Goal: Task Accomplishment & Management: Manage account settings

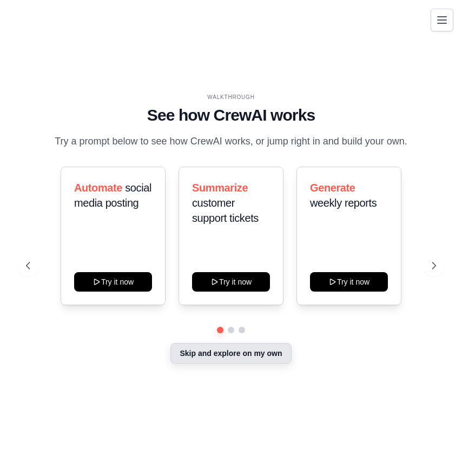
click at [277, 359] on button "Skip and explore on my own" at bounding box center [231, 353] width 121 height 21
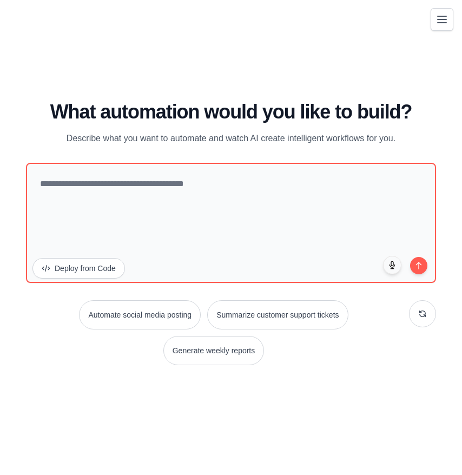
click at [434, 28] on button "Toggle navigation" at bounding box center [442, 19] width 23 height 23
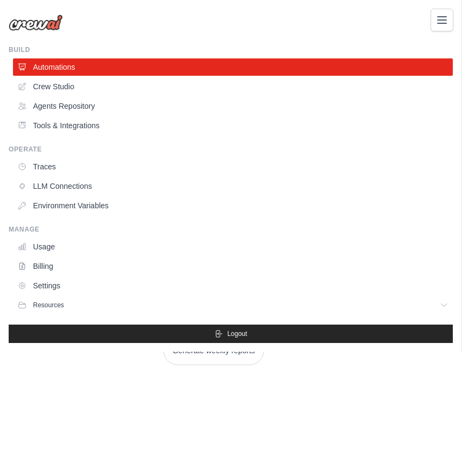
click at [206, 28] on div "pwebster@pathsofreverence.com Settings" at bounding box center [231, 17] width 444 height 35
click at [435, 15] on button "Toggle navigation" at bounding box center [442, 19] width 23 height 23
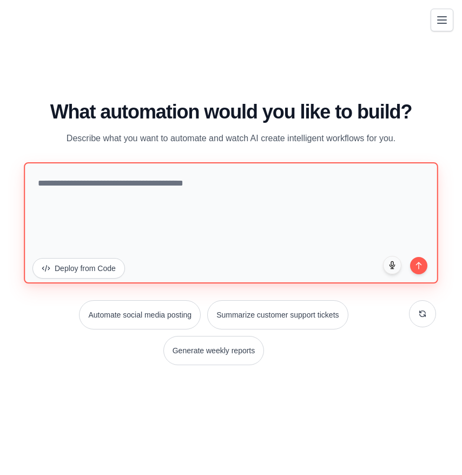
click at [194, 229] on textarea at bounding box center [231, 222] width 415 height 121
type textarea "*"
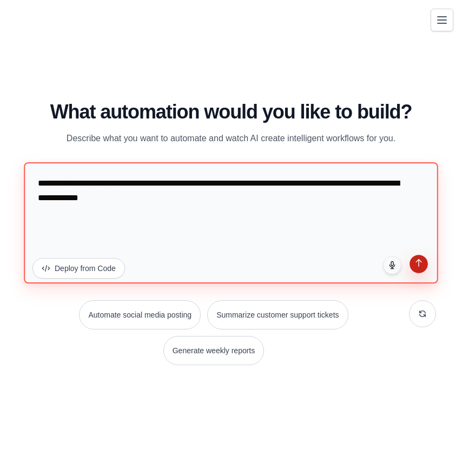
type textarea "**********"
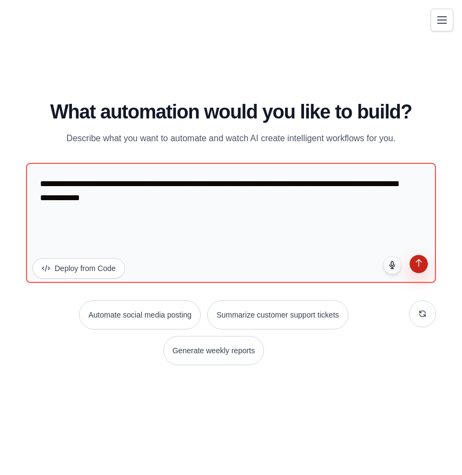
click at [418, 264] on icon "submit" at bounding box center [419, 263] width 9 height 9
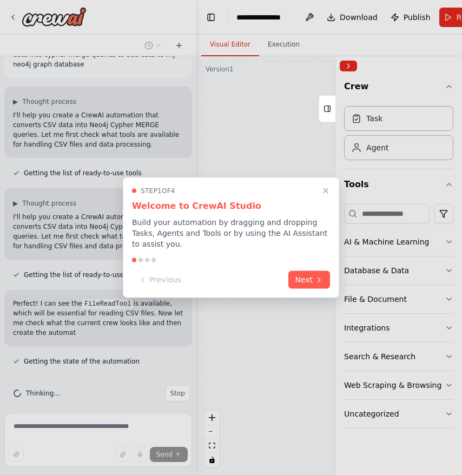
scroll to position [43, 0]
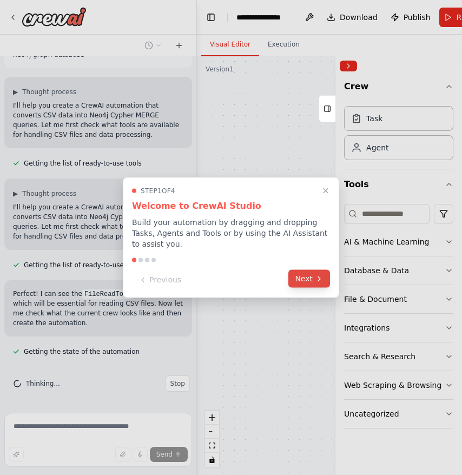
click at [316, 279] on icon at bounding box center [319, 278] width 9 height 9
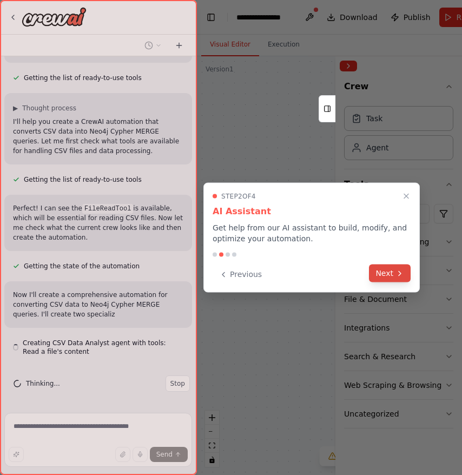
click at [382, 273] on button "Next" at bounding box center [390, 274] width 42 height 18
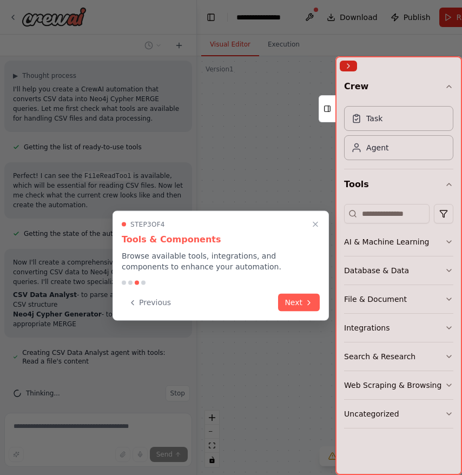
scroll to position [171, 0]
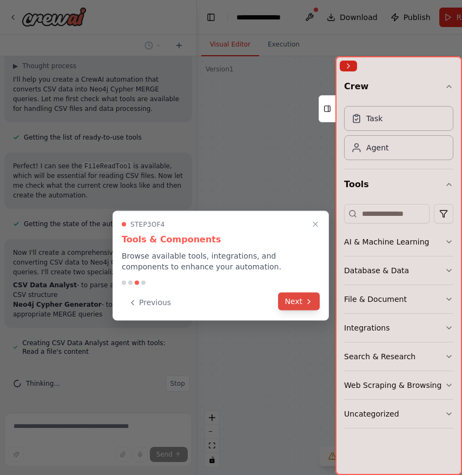
click at [296, 307] on button "Next" at bounding box center [299, 302] width 42 height 18
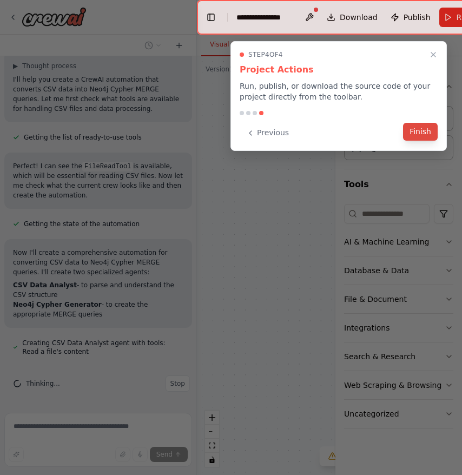
scroll to position [193, 0]
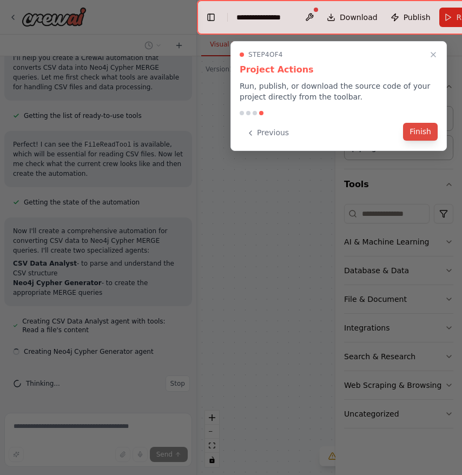
click at [419, 134] on button "Finish" at bounding box center [420, 132] width 35 height 18
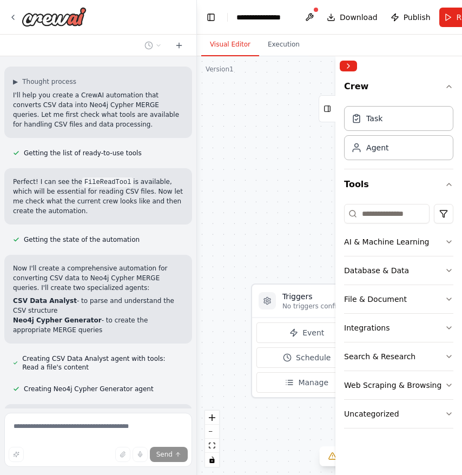
scroll to position [167, 0]
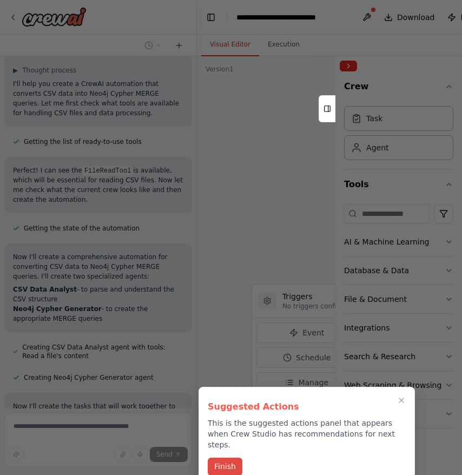
click at [230, 458] on button "Finish" at bounding box center [225, 467] width 35 height 18
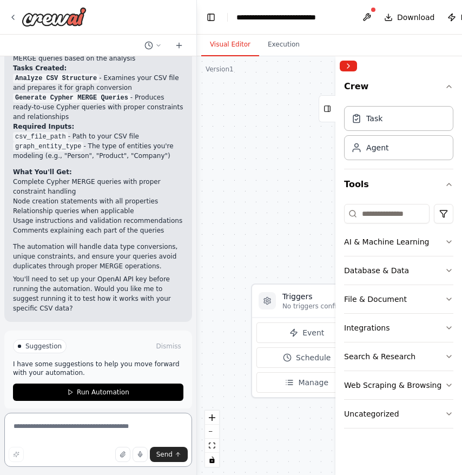
scroll to position [699, 0]
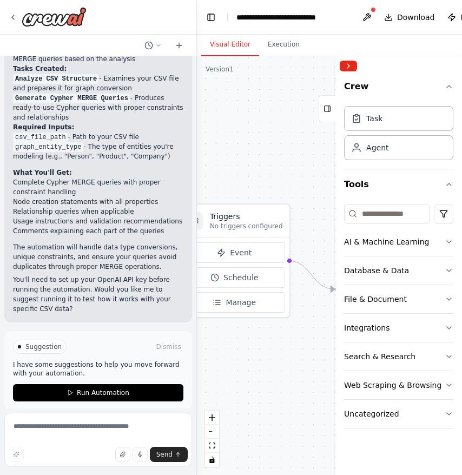
drag, startPoint x: 288, startPoint y: 243, endPoint x: 213, endPoint y: 149, distance: 120.1
click at [213, 149] on div ".deletable-edge-delete-btn { width: 20px; height: 20px; border: 0px solid #ffff…" at bounding box center [369, 265] width 344 height 419
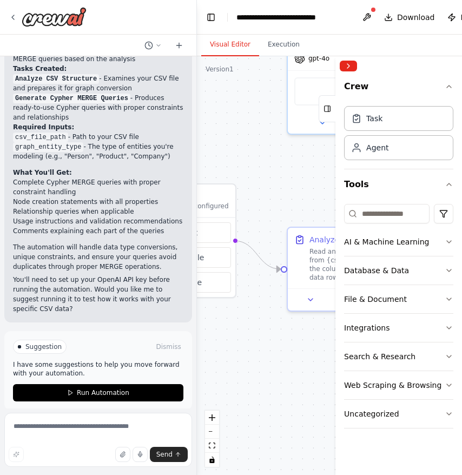
drag, startPoint x: 298, startPoint y: 185, endPoint x: 202, endPoint y: 177, distance: 96.1
click at [202, 177] on div ".deletable-edge-delete-btn { width: 20px; height: 20px; border: 0px solid #ffff…" at bounding box center [369, 265] width 344 height 419
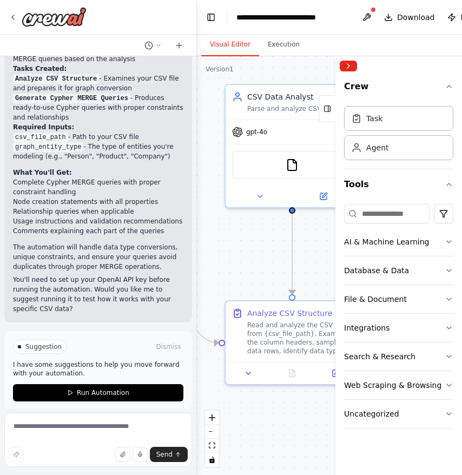
drag, startPoint x: 268, startPoint y: 183, endPoint x: 213, endPoint y: 204, distance: 59.4
click at [213, 204] on div ".deletable-edge-delete-btn { width: 20px; height: 20px; border: 0px solid #ffff…" at bounding box center [369, 265] width 344 height 419
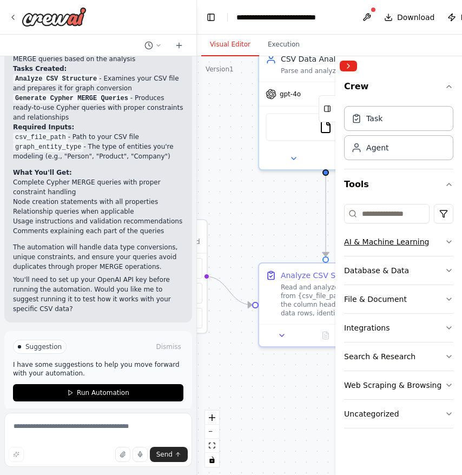
drag, startPoint x: 319, startPoint y: 209, endPoint x: 402, endPoint y: 235, distance: 86.6
click at [402, 235] on div "I want to reliably be able to convert csv structured data into cypher merge que…" at bounding box center [231, 237] width 462 height 475
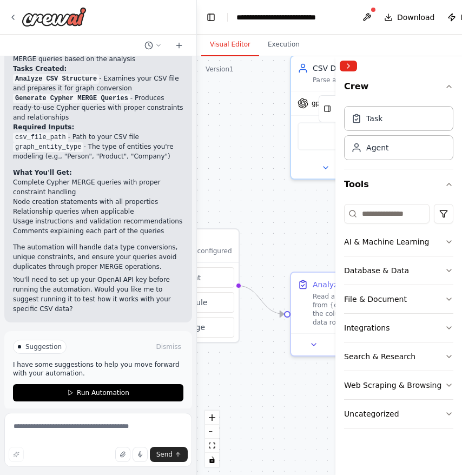
drag, startPoint x: 242, startPoint y: 209, endPoint x: 298, endPoint y: 209, distance: 55.2
click at [298, 209] on div ".deletable-edge-delete-btn { width: 20px; height: 20px; border: 0px solid #ffff…" at bounding box center [369, 265] width 344 height 419
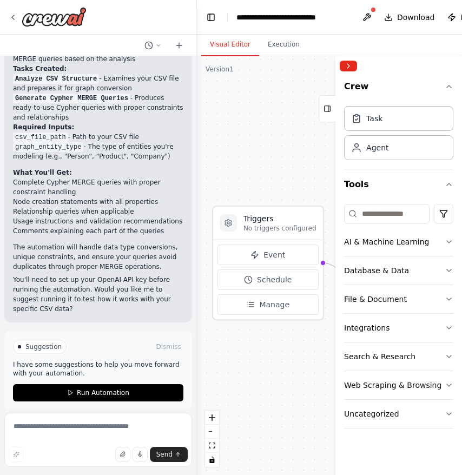
drag, startPoint x: 253, startPoint y: 206, endPoint x: 300, endPoint y: 181, distance: 52.8
click at [300, 181] on div ".deletable-edge-delete-btn { width: 20px; height: 20px; border: 0px solid #ffff…" at bounding box center [369, 265] width 344 height 419
click at [270, 216] on h3 "Triggers" at bounding box center [276, 216] width 73 height 11
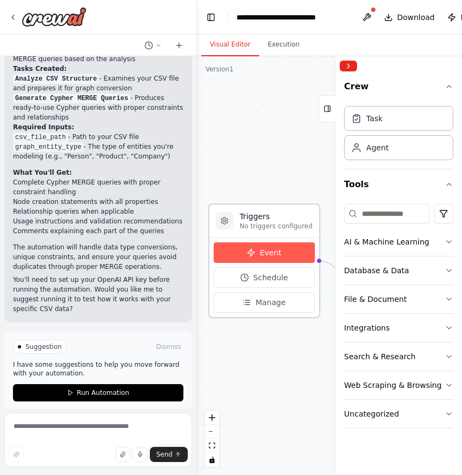
click at [271, 250] on span "Event" at bounding box center [271, 252] width 22 height 11
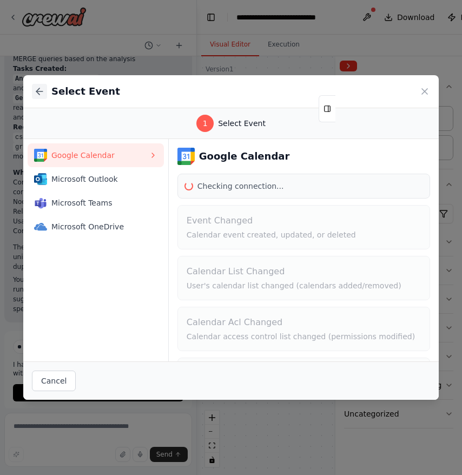
click at [40, 90] on icon at bounding box center [39, 91] width 11 height 11
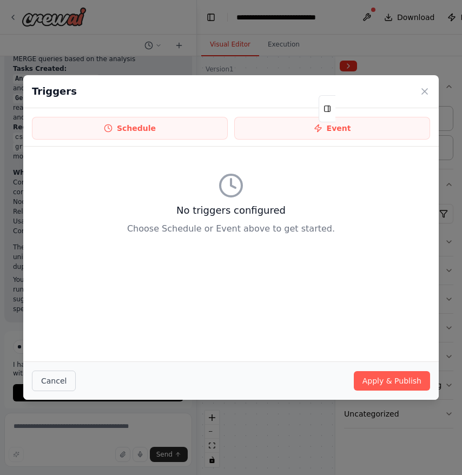
click at [51, 377] on button "Cancel" at bounding box center [54, 381] width 44 height 21
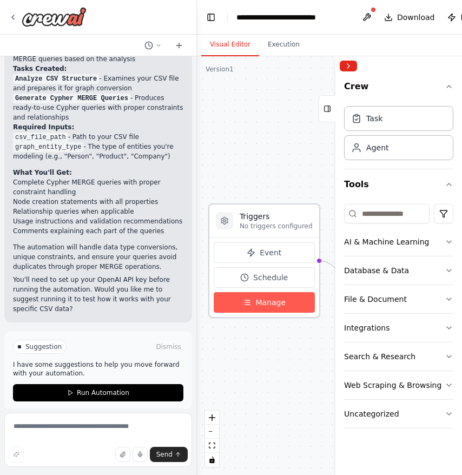
click at [280, 303] on span "Manage" at bounding box center [270, 302] width 30 height 11
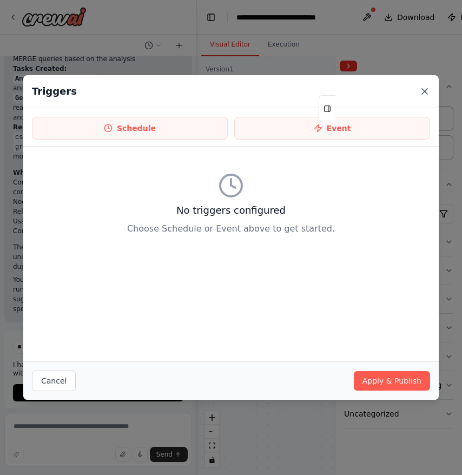
click at [426, 88] on icon at bounding box center [424, 91] width 11 height 11
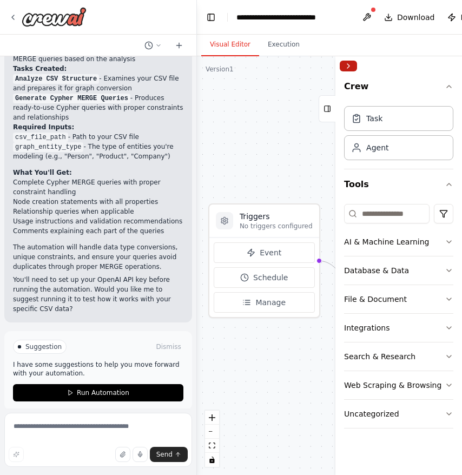
click at [351, 63] on button "Collapse right sidebar" at bounding box center [348, 66] width 17 height 11
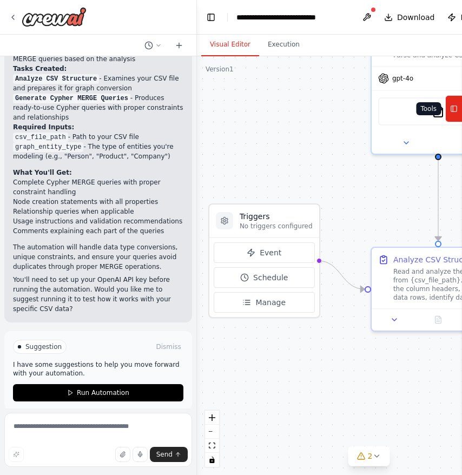
click at [456, 112] on rect at bounding box center [454, 109] width 6 height 6
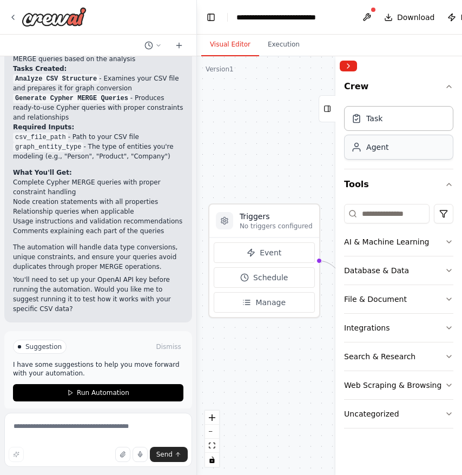
click at [403, 143] on div "Agent" at bounding box center [398, 147] width 109 height 25
click at [399, 244] on div "AI & Machine Learning" at bounding box center [386, 242] width 85 height 11
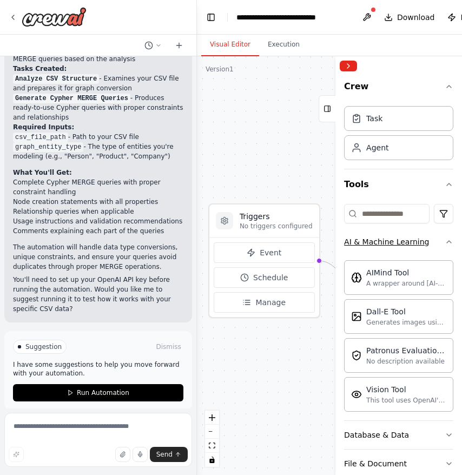
click at [399, 244] on div "AI & Machine Learning" at bounding box center [386, 242] width 85 height 11
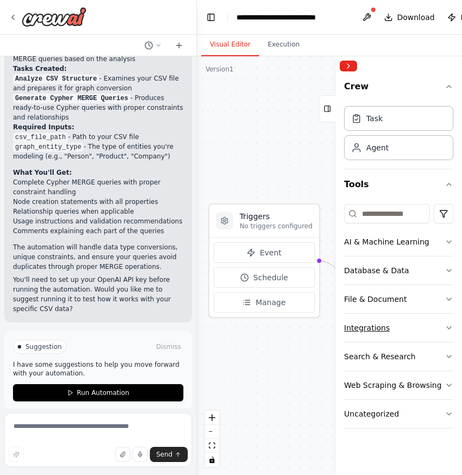
click at [376, 328] on div "Integrations" at bounding box center [366, 328] width 45 height 11
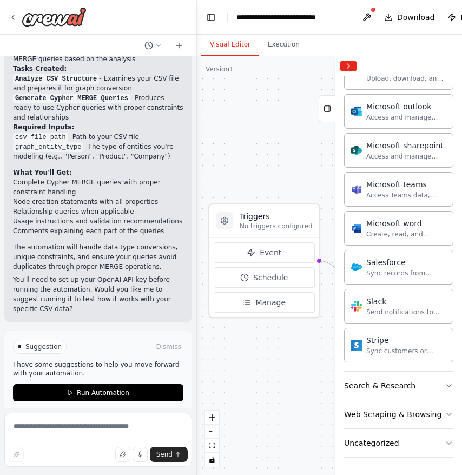
click at [386, 419] on div "Web Scraping & Browsing" at bounding box center [392, 414] width 97 height 11
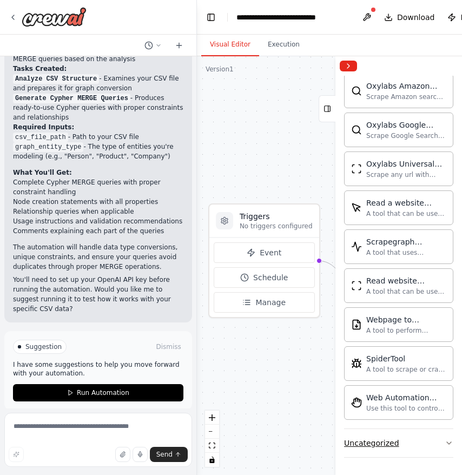
click at [382, 436] on button "Uncategorized" at bounding box center [398, 443] width 109 height 28
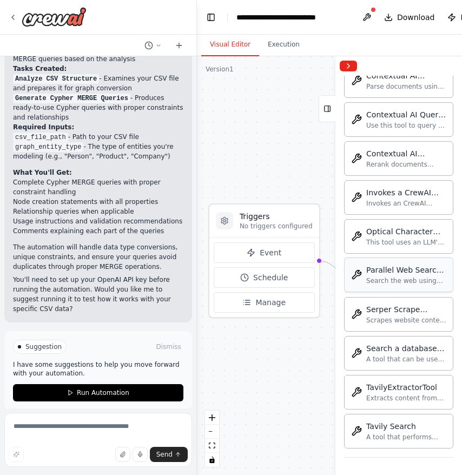
scroll to position [1828, 0]
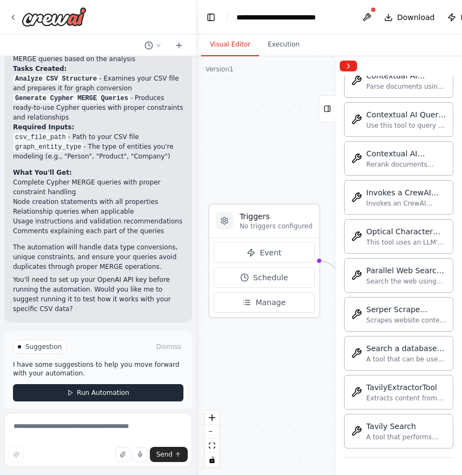
click at [96, 389] on span "Run Automation" at bounding box center [103, 393] width 53 height 9
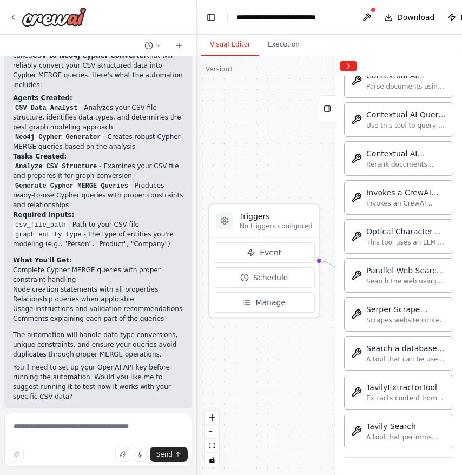
scroll to position [0, 0]
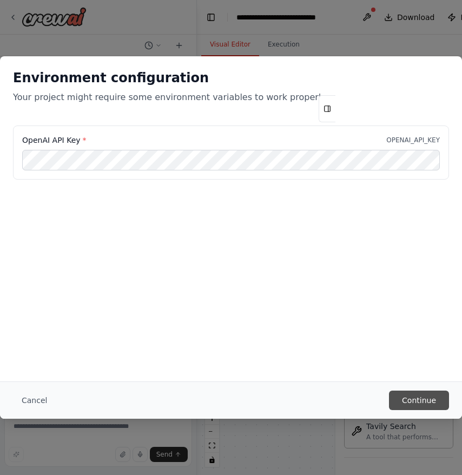
click at [417, 405] on button "Continue" at bounding box center [419, 400] width 60 height 19
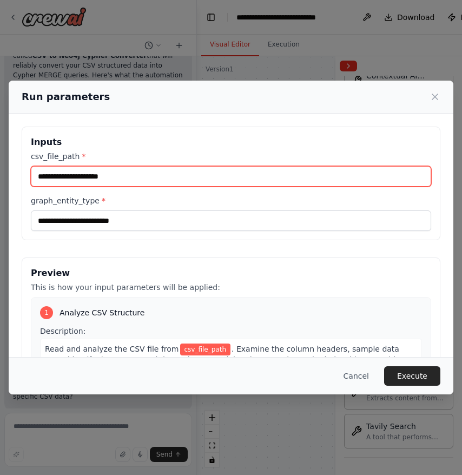
click at [231, 183] on input "csv_file_path *" at bounding box center [231, 176] width 401 height 21
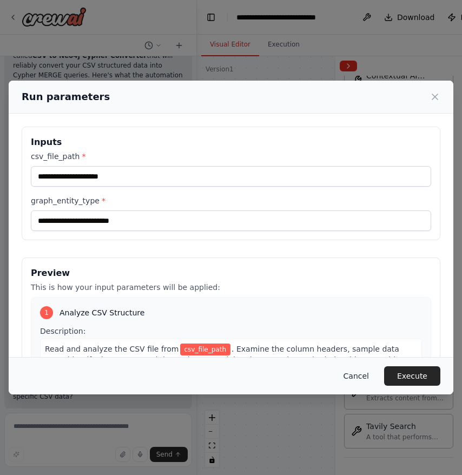
click at [353, 377] on button "Cancel" at bounding box center [356, 375] width 43 height 19
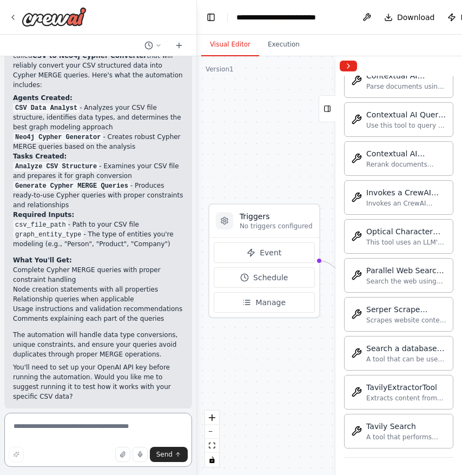
click at [65, 432] on textarea at bounding box center [98, 440] width 188 height 54
type textarea "**********"
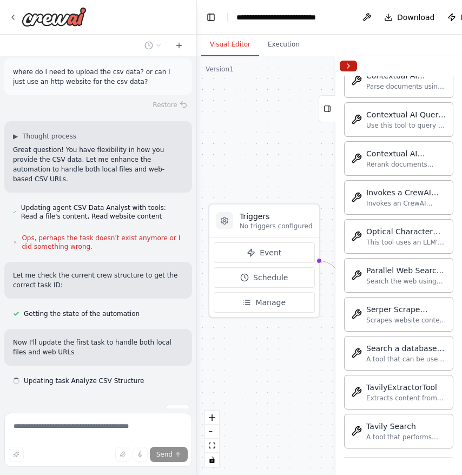
scroll to position [982, 0]
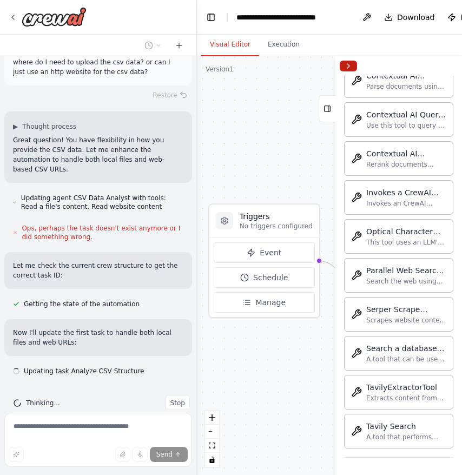
click at [345, 61] on button "Collapse right sidebar" at bounding box center [348, 66] width 17 height 11
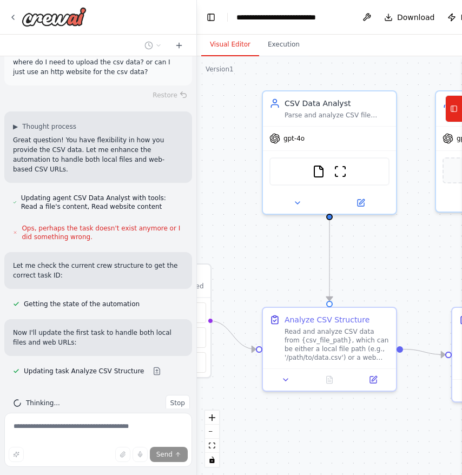
drag, startPoint x: 349, startPoint y: 155, endPoint x: 240, endPoint y: 215, distance: 124.3
click at [240, 215] on div ".deletable-edge-delete-btn { width: 20px; height: 20px; border: 0px solid #ffff…" at bounding box center [369, 265] width 344 height 419
drag, startPoint x: 401, startPoint y: 246, endPoint x: 342, endPoint y: 242, distance: 59.2
click at [342, 242] on div ".deletable-edge-delete-btn { width: 20px; height: 20px; border: 0px solid #ffff…" at bounding box center [369, 265] width 344 height 419
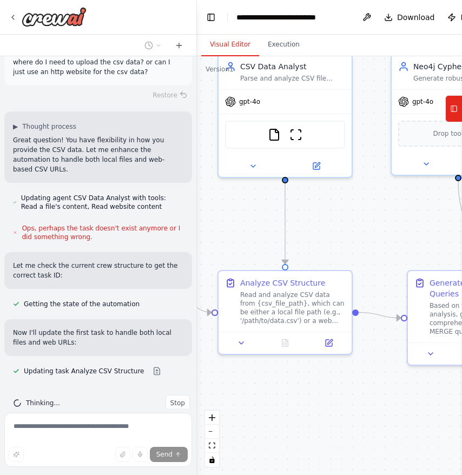
drag, startPoint x: 388, startPoint y: 243, endPoint x: 414, endPoint y: 209, distance: 42.4
click at [414, 210] on div ".deletable-edge-delete-btn { width: 20px; height: 20px; border: 0px solid #ffff…" at bounding box center [369, 265] width 344 height 419
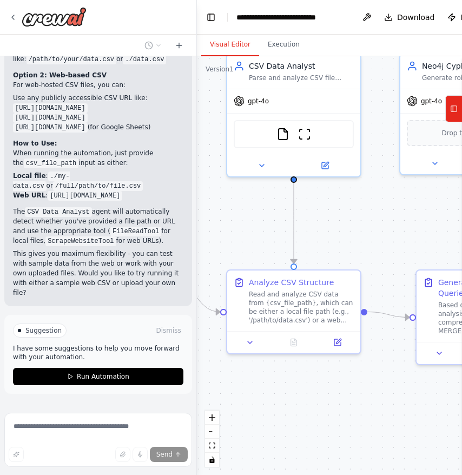
scroll to position [1396, 0]
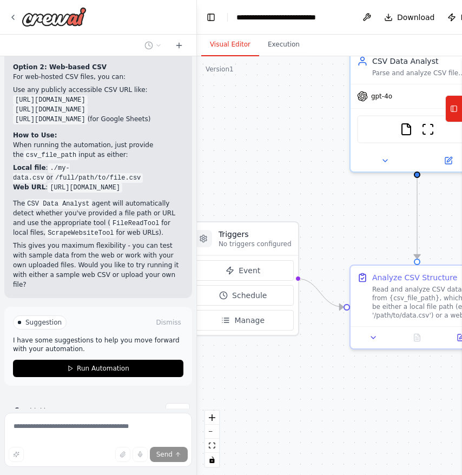
drag, startPoint x: 239, startPoint y: 227, endPoint x: 362, endPoint y: 222, distance: 123.5
click at [362, 222] on div ".deletable-edge-delete-btn { width: 20px; height: 20px; border: 0px solid #ffff…" at bounding box center [369, 265] width 344 height 419
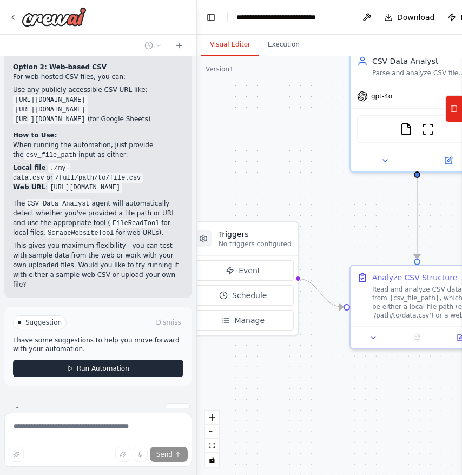
click at [116, 364] on span "Run Automation" at bounding box center [103, 368] width 53 height 9
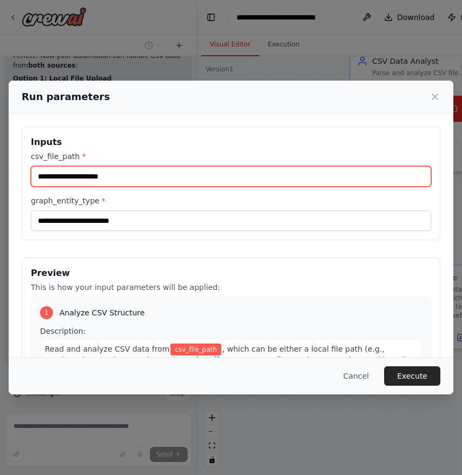
click at [107, 172] on input "csv_file_path *" at bounding box center [231, 176] width 401 height 21
paste input "**********"
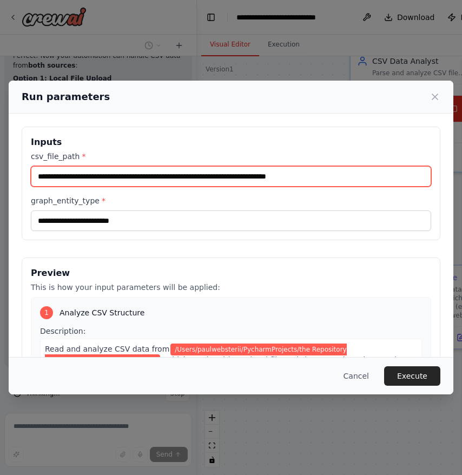
type input "**********"
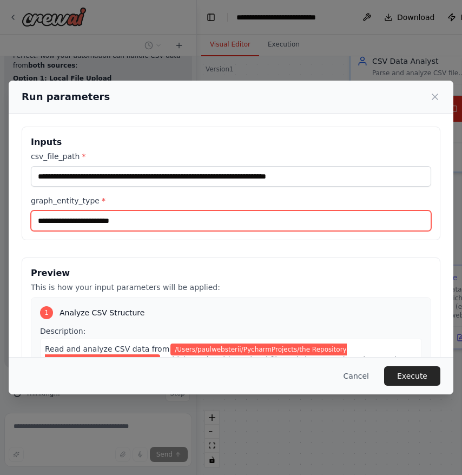
click at [94, 219] on input "graph_entity_type *" at bounding box center [231, 221] width 401 height 21
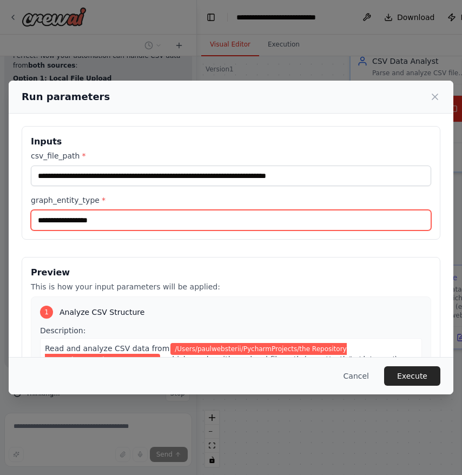
type input "**********"
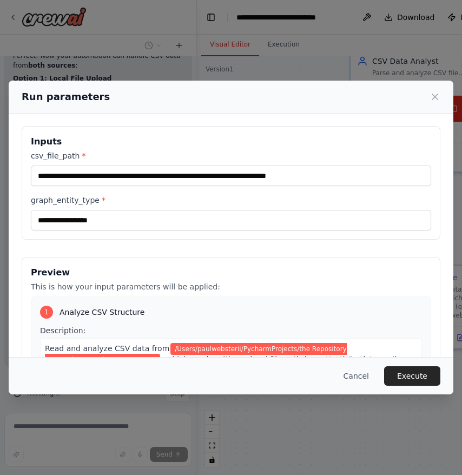
click at [127, 258] on div "Preview This is how your input parameters will be applied: 1 Analyze CSV Struct…" at bounding box center [231, 385] width 419 height 257
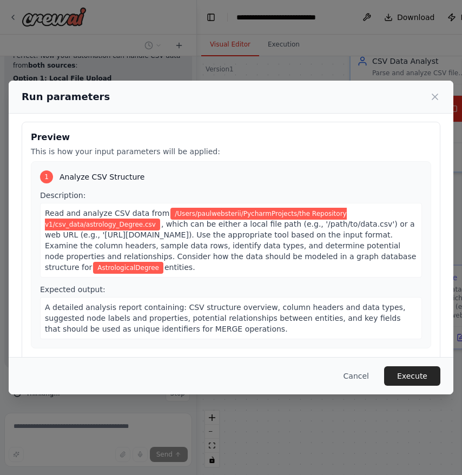
scroll to position [139, 0]
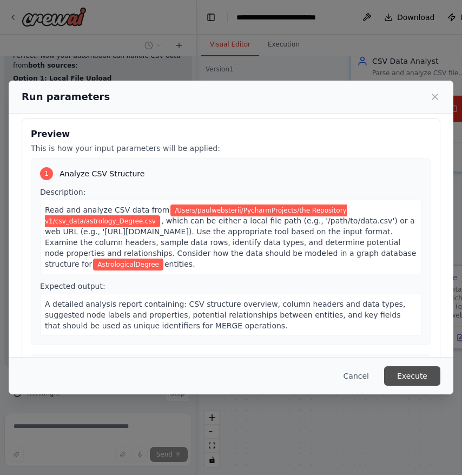
click at [411, 379] on button "Execute" at bounding box center [412, 375] width 56 height 19
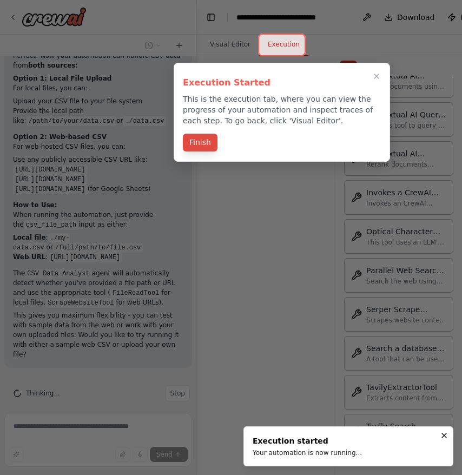
click at [200, 143] on button "Finish" at bounding box center [200, 143] width 35 height 18
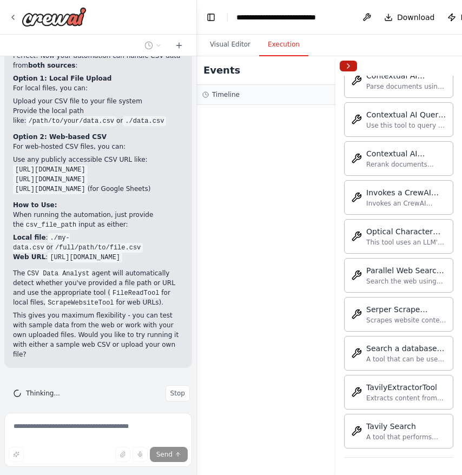
click at [345, 67] on button "Collapse right sidebar" at bounding box center [348, 66] width 17 height 11
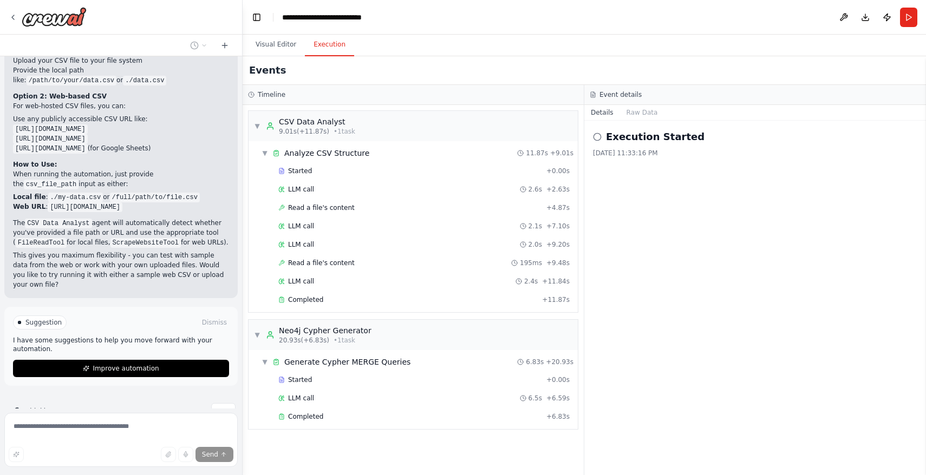
scroll to position [1250, 0]
click at [329, 413] on div "Completed" at bounding box center [410, 416] width 264 height 9
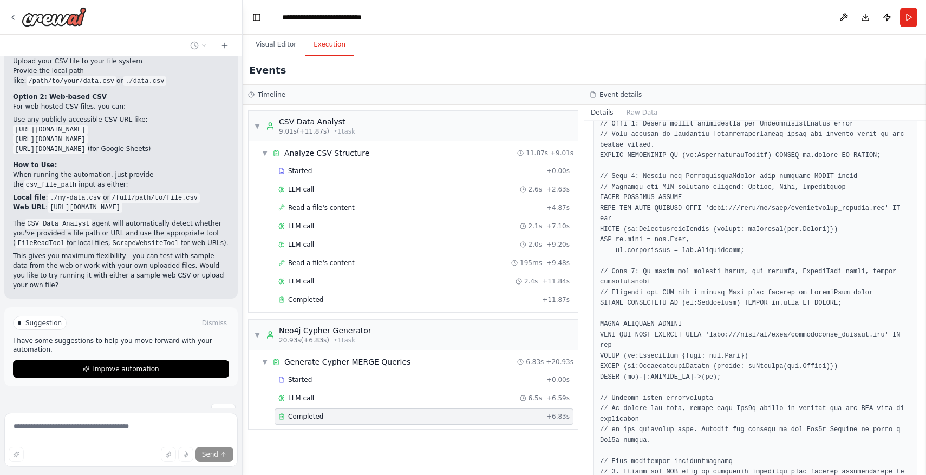
scroll to position [273, 0]
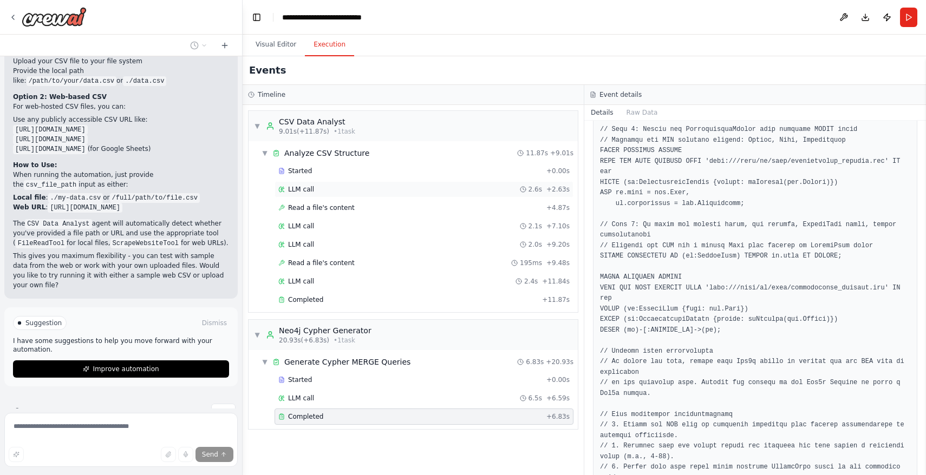
click at [348, 194] on div "LLM call 2.6s + 2.63s" at bounding box center [423, 189] width 299 height 16
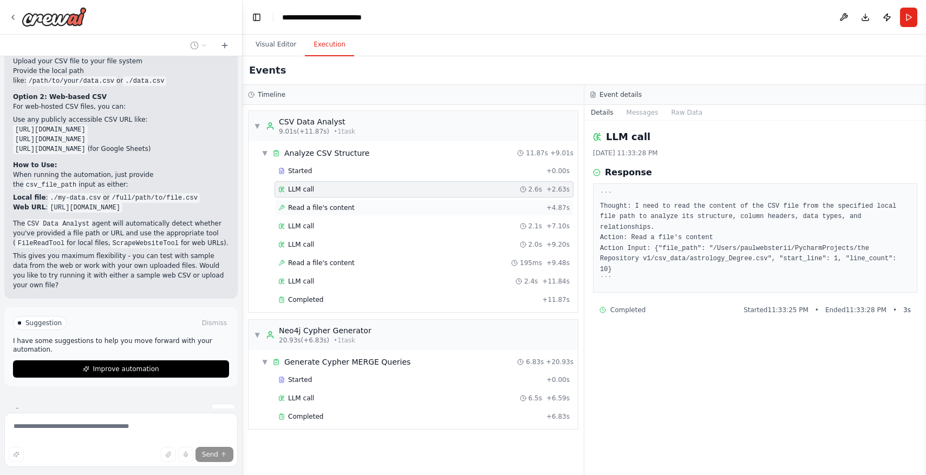
click at [338, 202] on div "Read a file's content + 4.87s" at bounding box center [423, 208] width 299 height 16
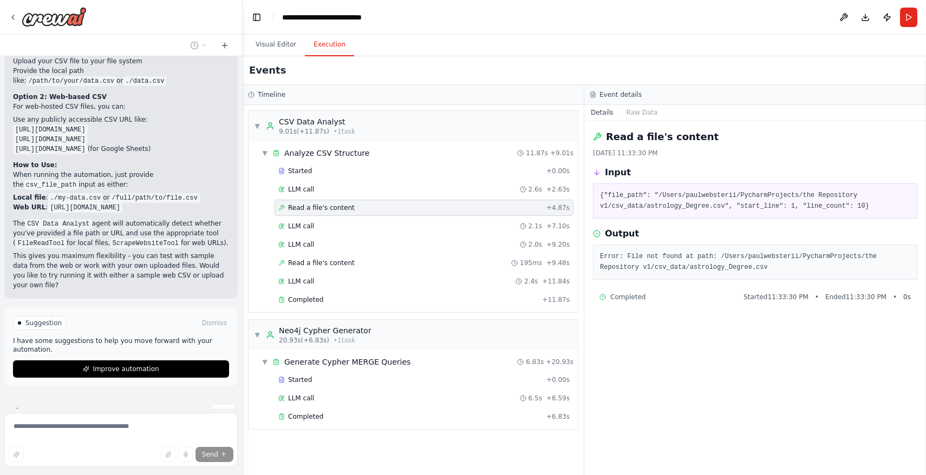
click at [331, 217] on div "Started + 0.00s LLM call 2.6s + 2.63s Read a file's content + 4.87s LLM call 2.…" at bounding box center [417, 236] width 320 height 147
click at [330, 221] on div "LLM call 2.1s + 7.10s" at bounding box center [423, 226] width 299 height 16
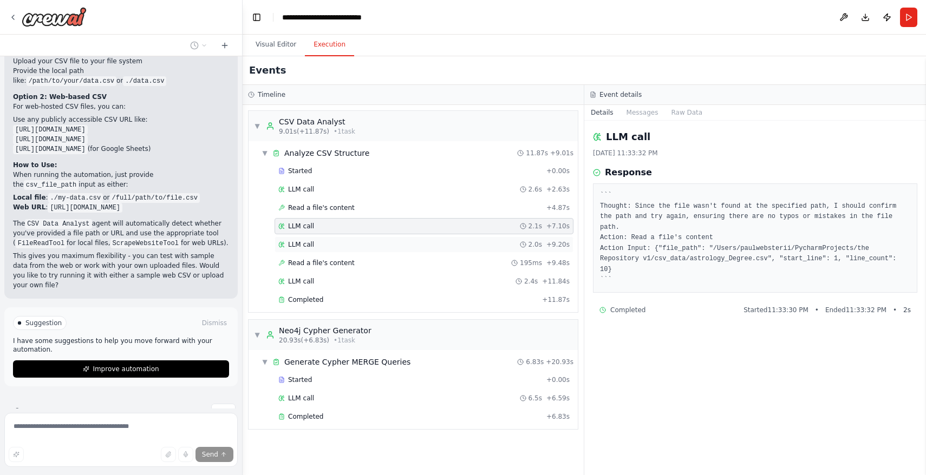
click at [322, 243] on div "LLM call 2.0s + 9.20s" at bounding box center [423, 244] width 291 height 9
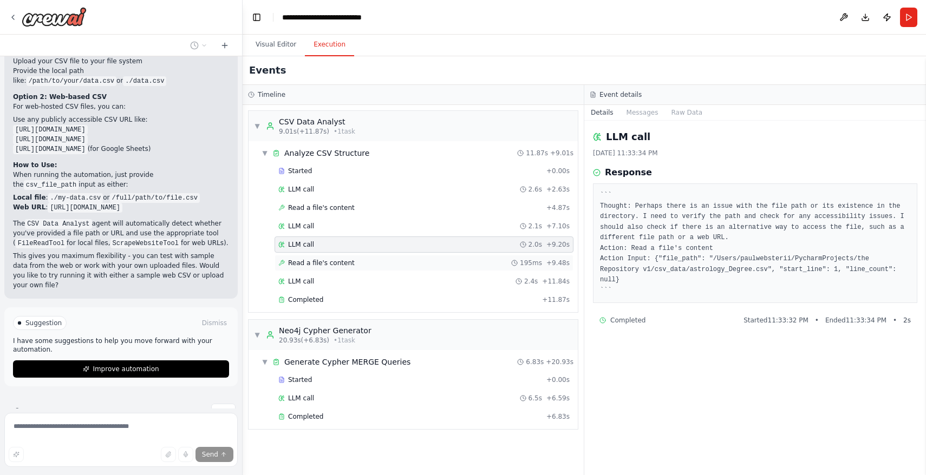
click at [320, 260] on span "Read a file's content" at bounding box center [321, 263] width 67 height 9
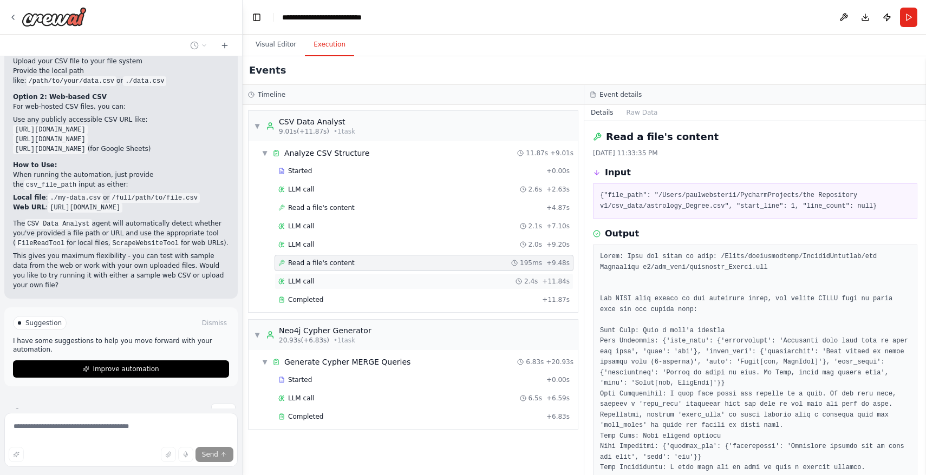
click at [322, 278] on div "LLM call 2.4s + 11.84s" at bounding box center [423, 281] width 291 height 9
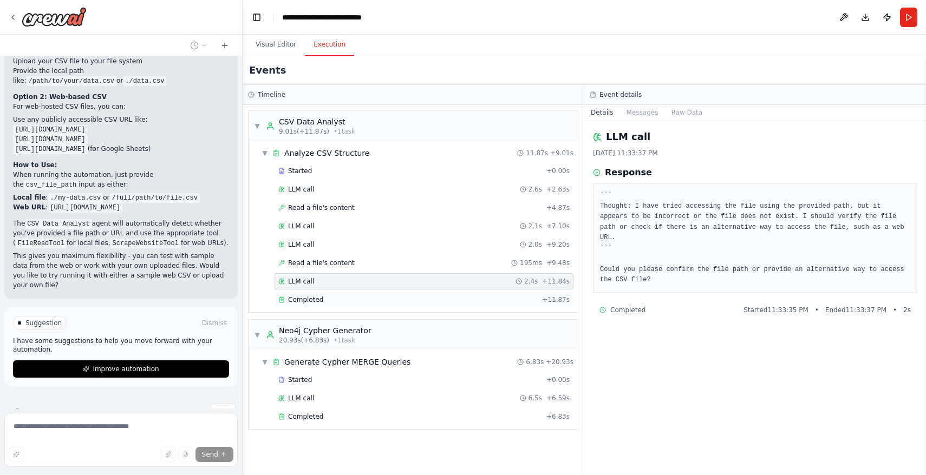
click at [320, 292] on div "Completed + 11.87s" at bounding box center [423, 300] width 299 height 16
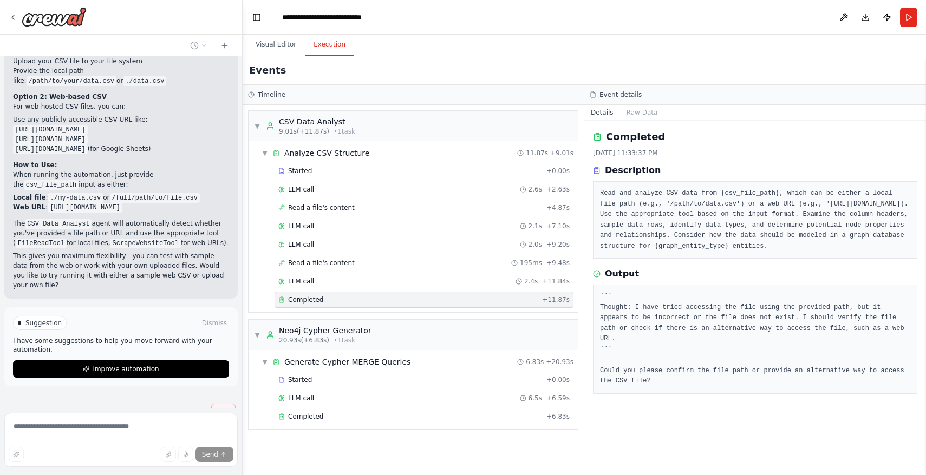
click at [220, 408] on span "Stop" at bounding box center [223, 412] width 15 height 9
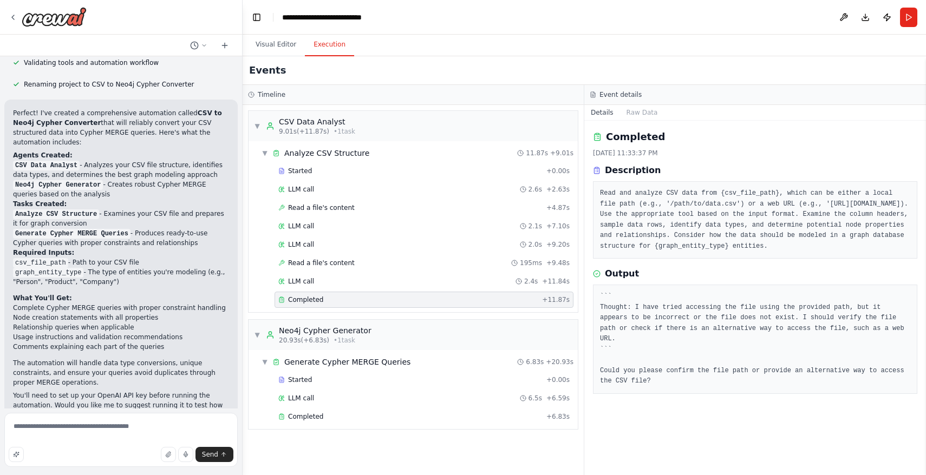
click at [163, 342] on li "Comments explaining each part of the queries" at bounding box center [121, 347] width 216 height 10
click at [283, 46] on button "Visual Editor" at bounding box center [276, 45] width 58 height 23
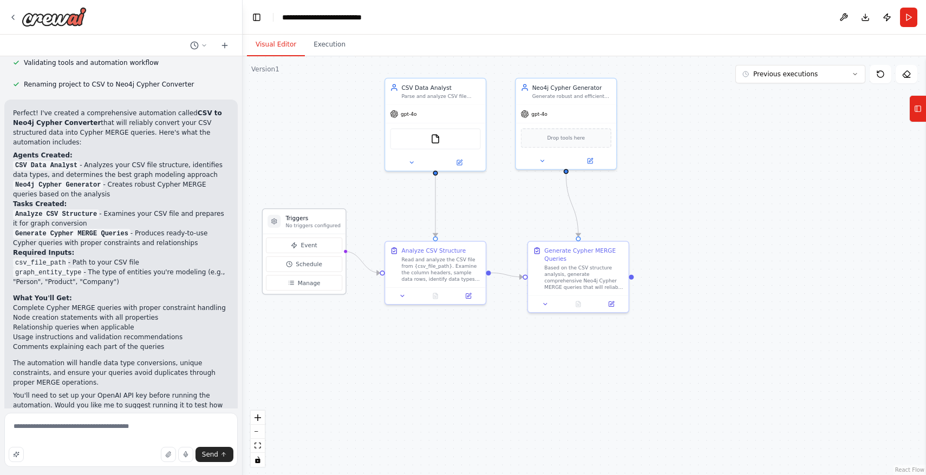
click at [310, 221] on h3 "Triggers" at bounding box center [312, 218] width 55 height 8
click at [342, 50] on button "Execution" at bounding box center [329, 45] width 49 height 23
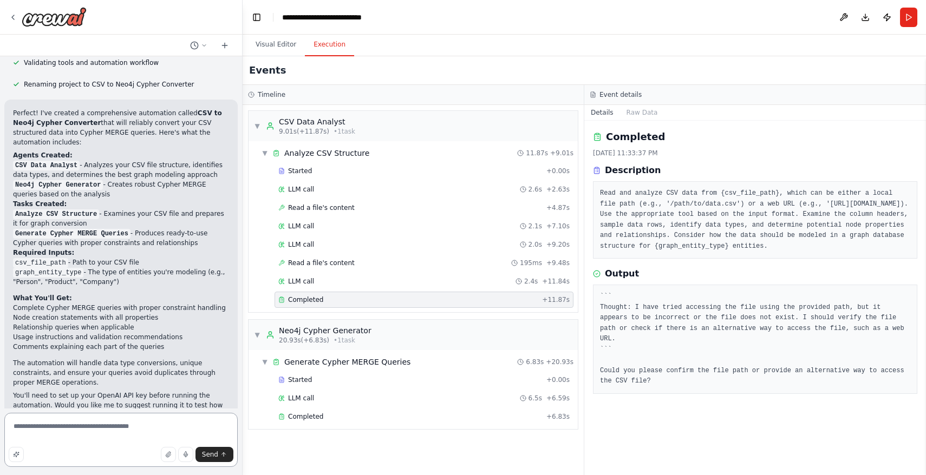
drag, startPoint x: 97, startPoint y: 443, endPoint x: 1, endPoint y: 402, distance: 105.0
click at [1, 402] on div "I want to reliably be able to convert csv structured data into cypher merge que…" at bounding box center [121, 237] width 242 height 475
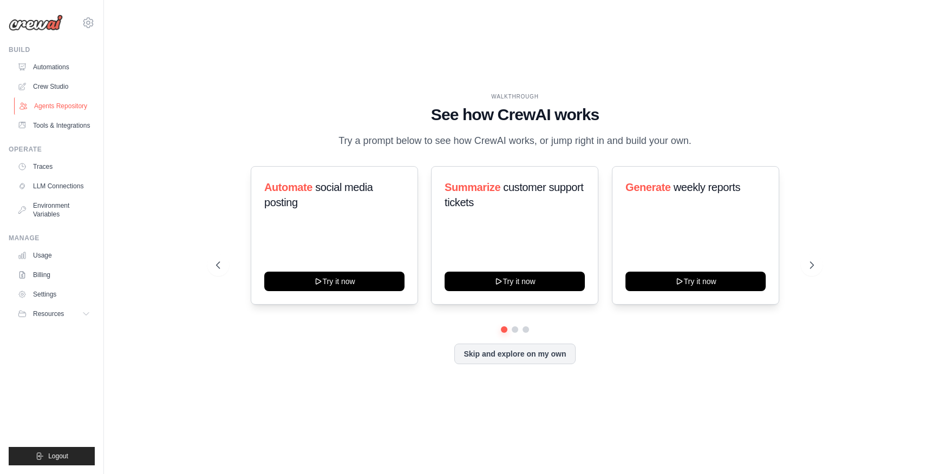
click at [77, 108] on link "Agents Repository" at bounding box center [55, 105] width 82 height 17
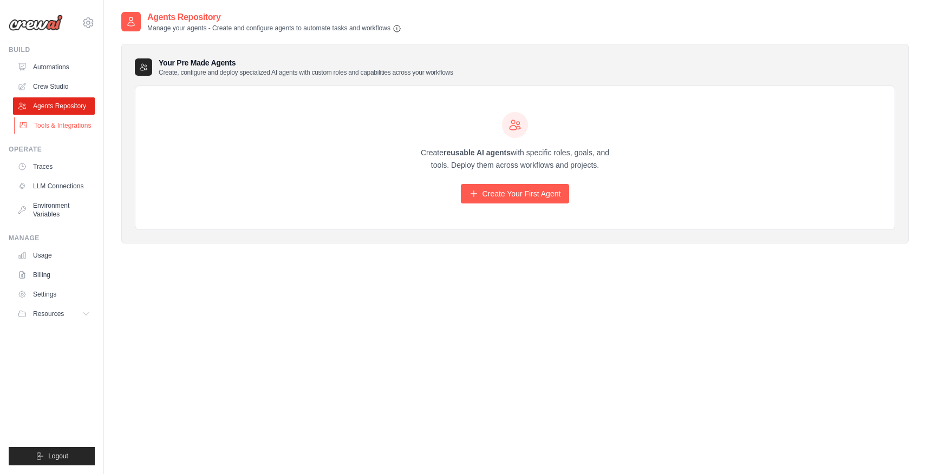
click at [65, 126] on link "Tools & Integrations" at bounding box center [55, 125] width 82 height 17
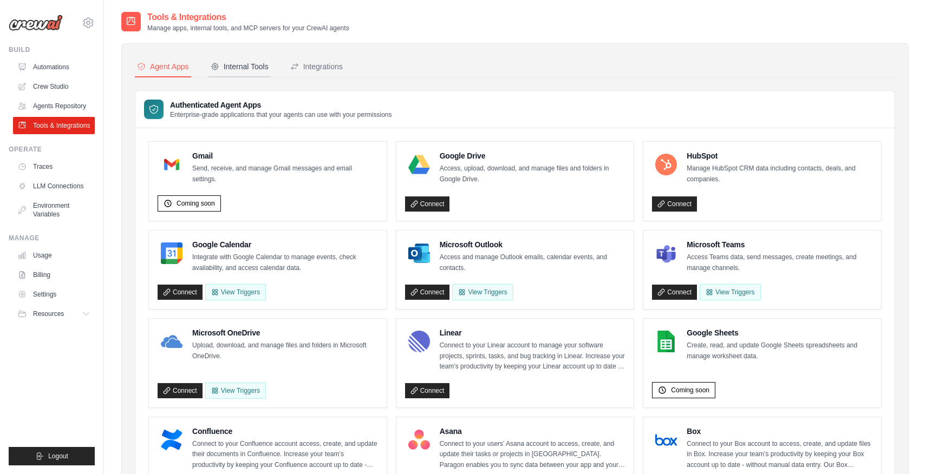
click at [258, 62] on div "Internal Tools" at bounding box center [240, 66] width 58 height 11
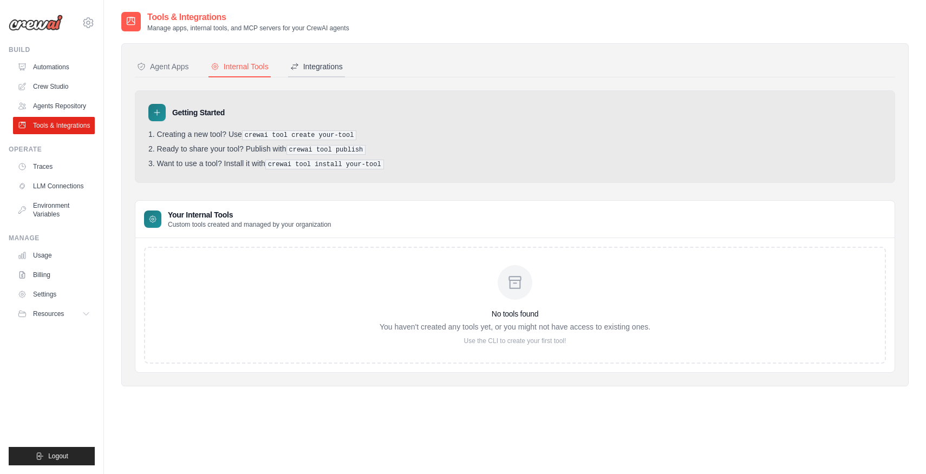
click at [318, 60] on button "Integrations" at bounding box center [316, 67] width 57 height 21
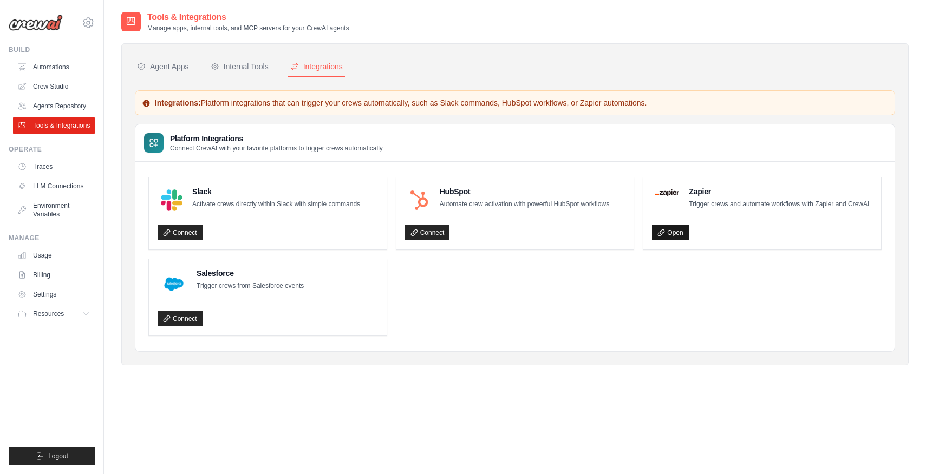
click at [679, 239] on link "Open" at bounding box center [670, 232] width 36 height 15
click at [53, 102] on link "Agents Repository" at bounding box center [55, 105] width 82 height 17
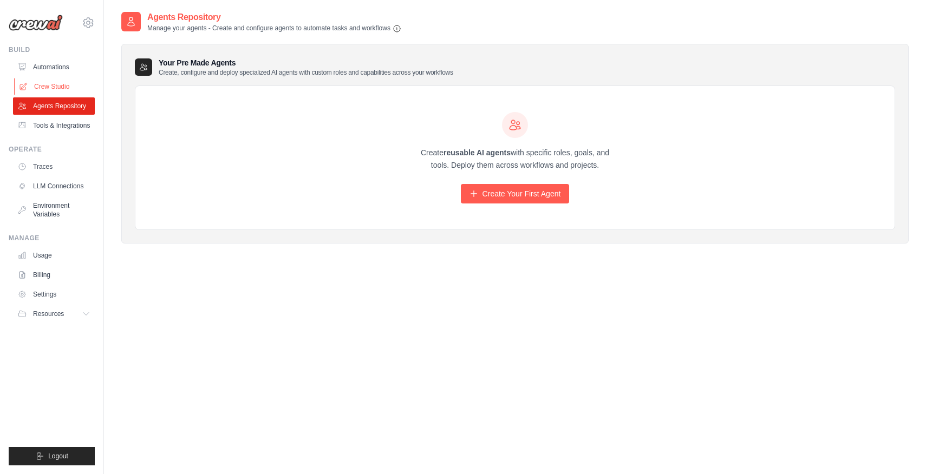
click at [54, 92] on link "Crew Studio" at bounding box center [55, 86] width 82 height 17
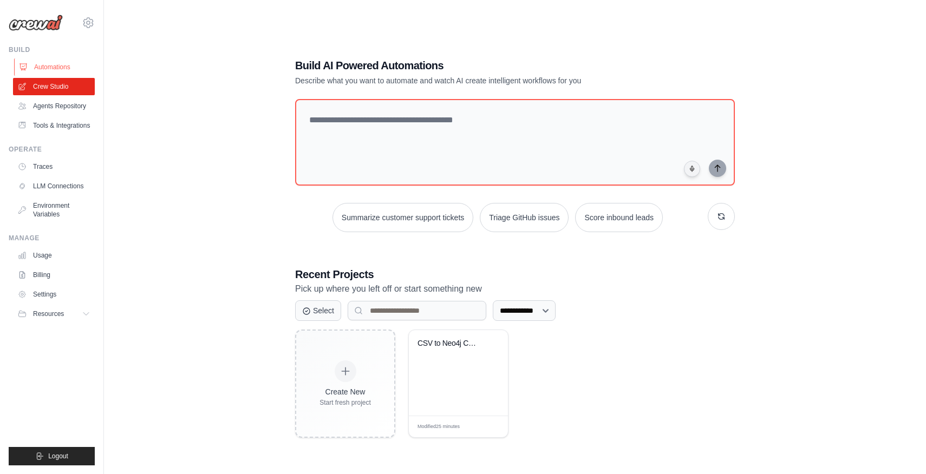
click at [57, 71] on link "Automations" at bounding box center [55, 66] width 82 height 17
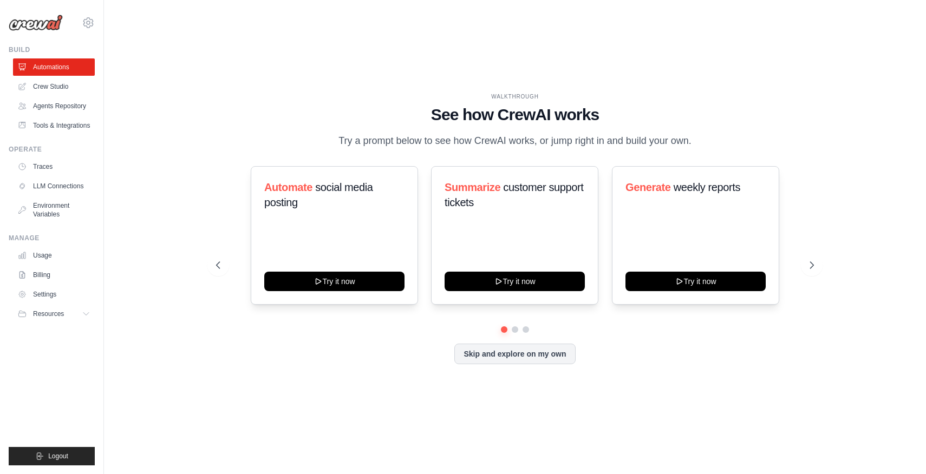
click at [520, 365] on div "WALKTHROUGH See how CrewAI works Try a prompt below to see how CrewAI works, or…" at bounding box center [515, 237] width 624 height 289
click at [526, 360] on button "Skip and explore on my own" at bounding box center [514, 353] width 121 height 21
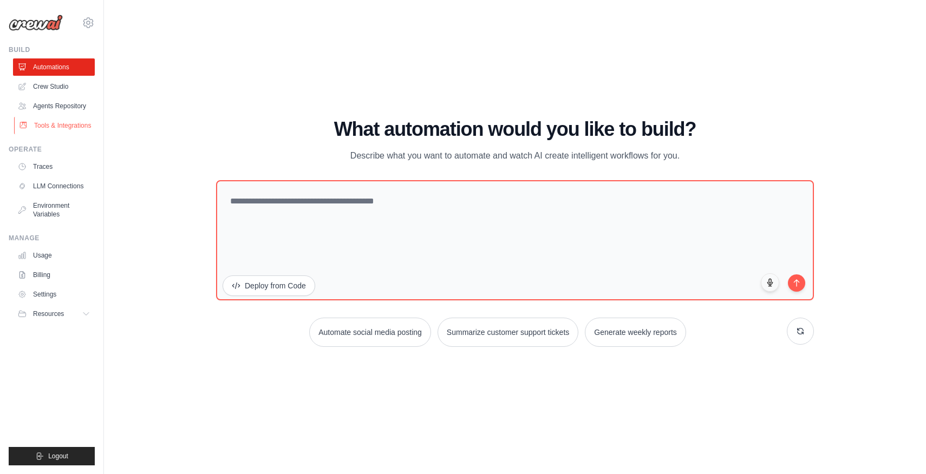
click at [79, 125] on link "Tools & Integrations" at bounding box center [55, 125] width 82 height 17
click at [55, 95] on link "Crew Studio" at bounding box center [55, 86] width 82 height 17
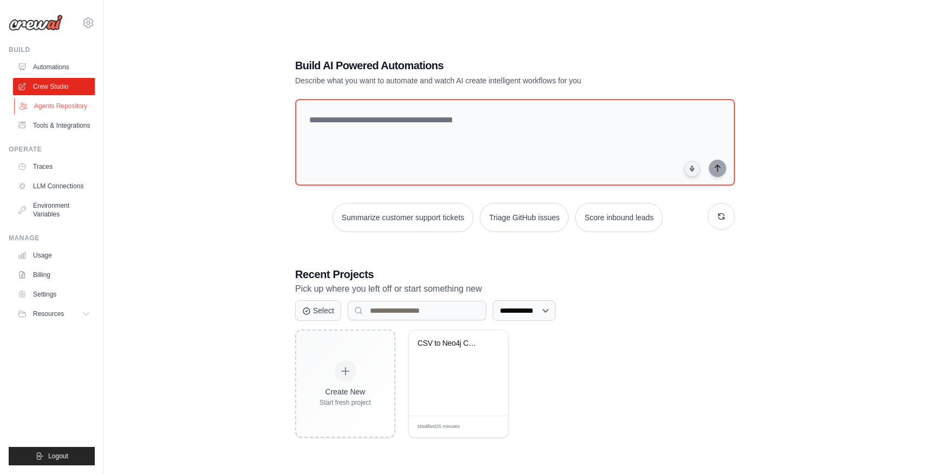
click at [55, 107] on link "Agents Repository" at bounding box center [55, 105] width 82 height 17
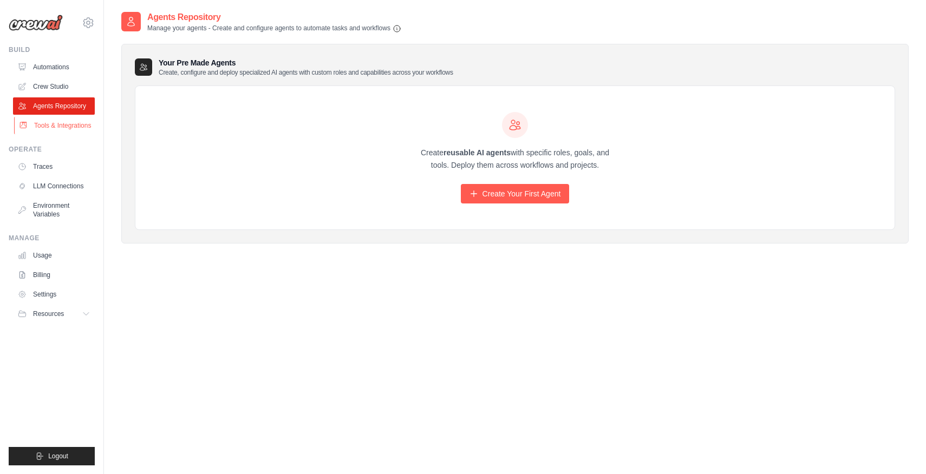
click at [57, 121] on link "Tools & Integrations" at bounding box center [55, 125] width 82 height 17
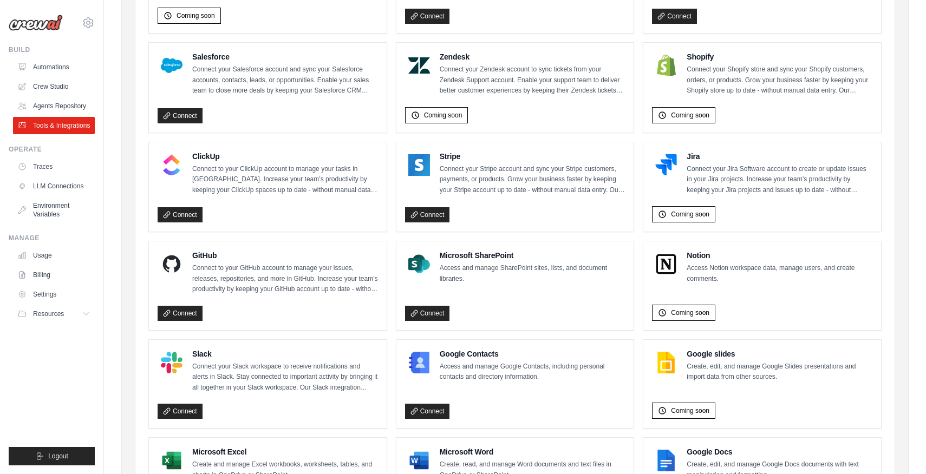
scroll to position [493, 0]
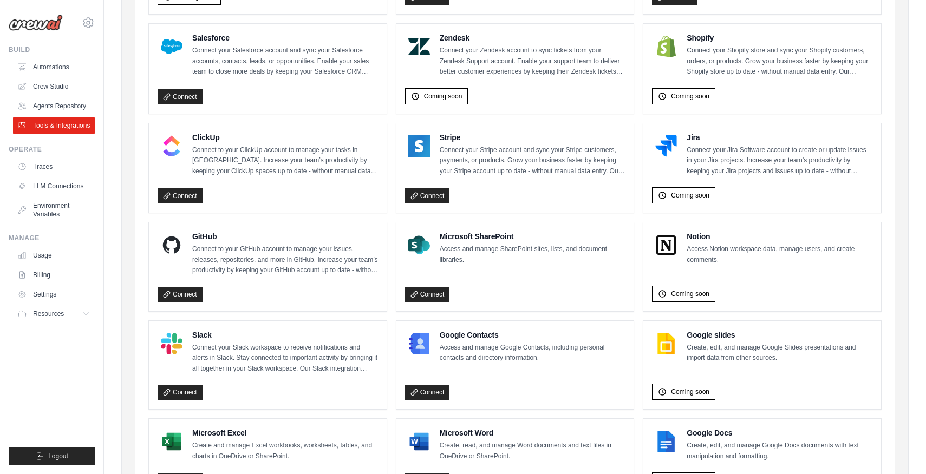
click at [185, 283] on div "Connect" at bounding box center [268, 293] width 220 height 20
click at [182, 287] on link "Connect" at bounding box center [180, 294] width 45 height 15
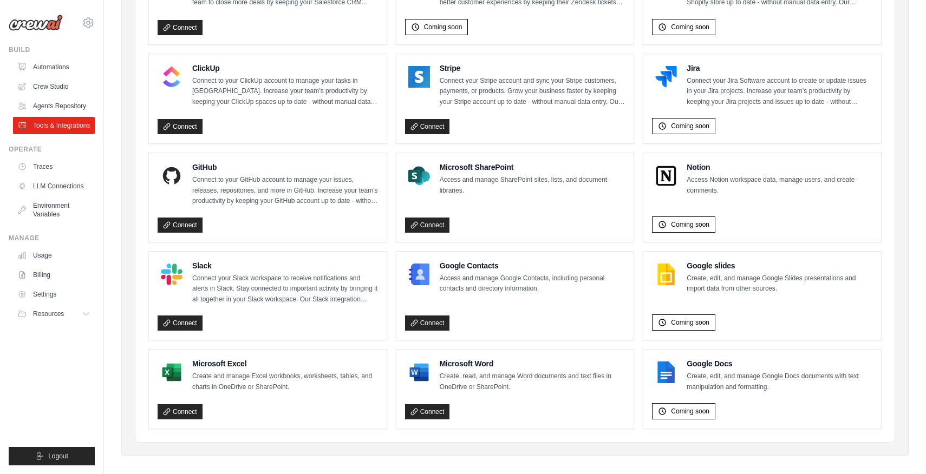
scroll to position [561, 0]
click at [56, 215] on link "Environment Variables" at bounding box center [55, 210] width 82 height 26
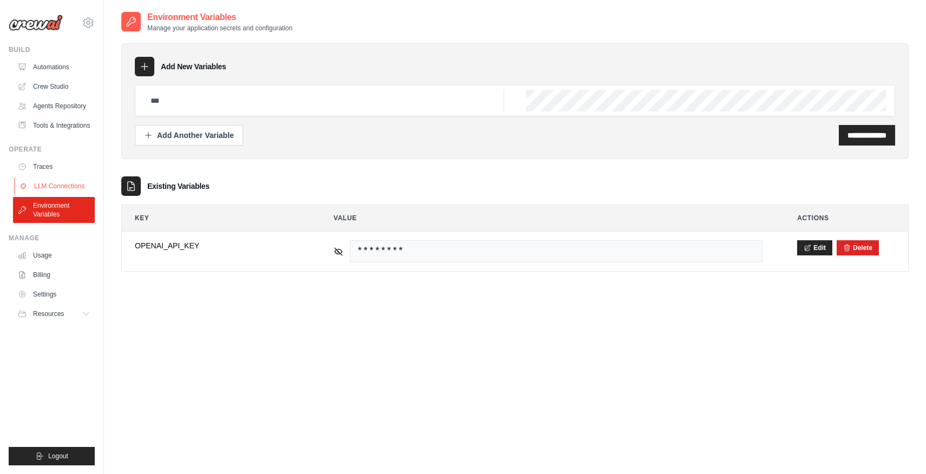
click at [68, 188] on link "LLM Connections" at bounding box center [55, 186] width 82 height 17
click at [52, 184] on link "LLM Connections" at bounding box center [55, 186] width 82 height 17
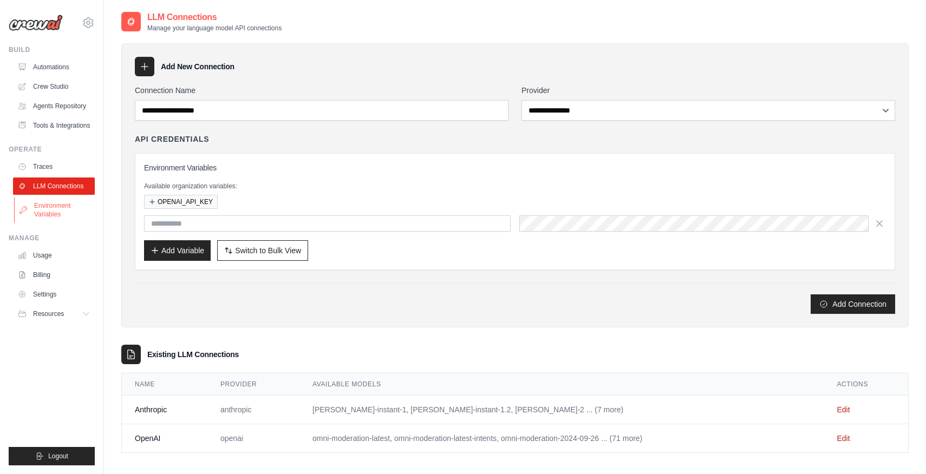
click at [74, 207] on link "Environment Variables" at bounding box center [55, 210] width 82 height 26
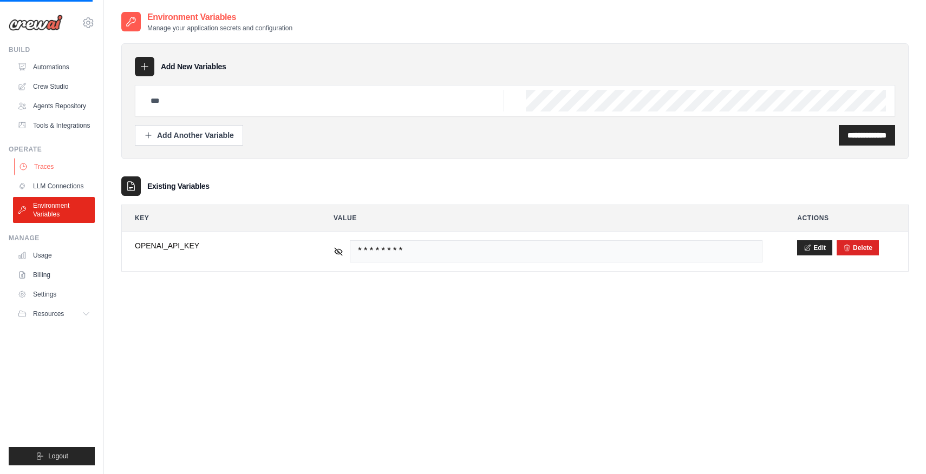
click at [63, 168] on link "Traces" at bounding box center [55, 166] width 82 height 17
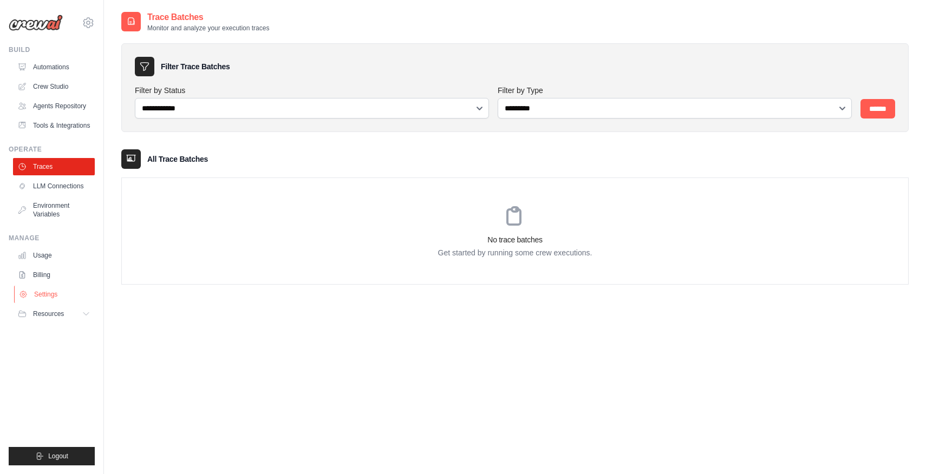
click at [69, 294] on link "Settings" at bounding box center [55, 294] width 82 height 17
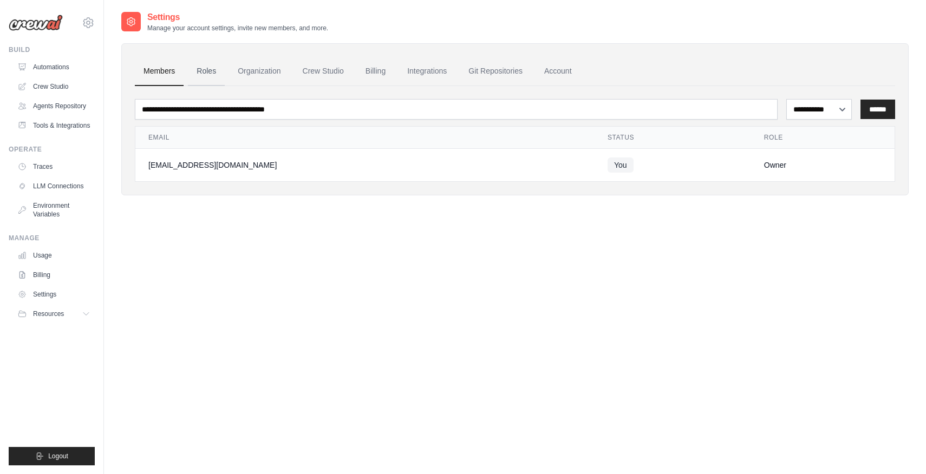
click at [201, 69] on link "Roles" at bounding box center [206, 71] width 37 height 29
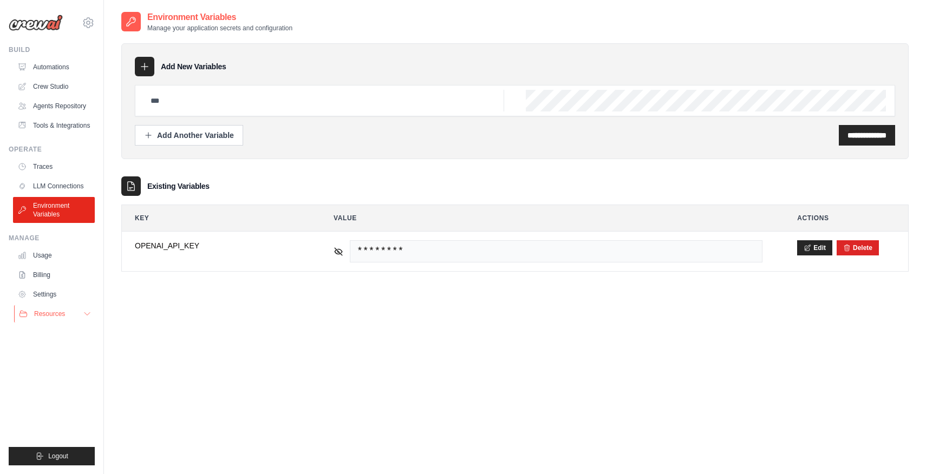
click at [63, 311] on span "Resources" at bounding box center [49, 314] width 31 height 9
click at [64, 309] on button "Resources" at bounding box center [55, 313] width 82 height 17
click at [48, 293] on link "Settings" at bounding box center [55, 294] width 82 height 17
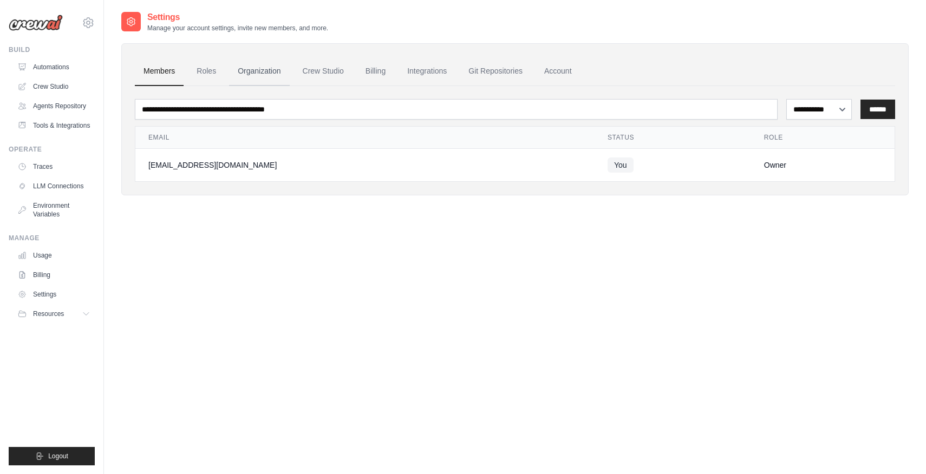
click at [278, 72] on link "Organization" at bounding box center [259, 71] width 60 height 29
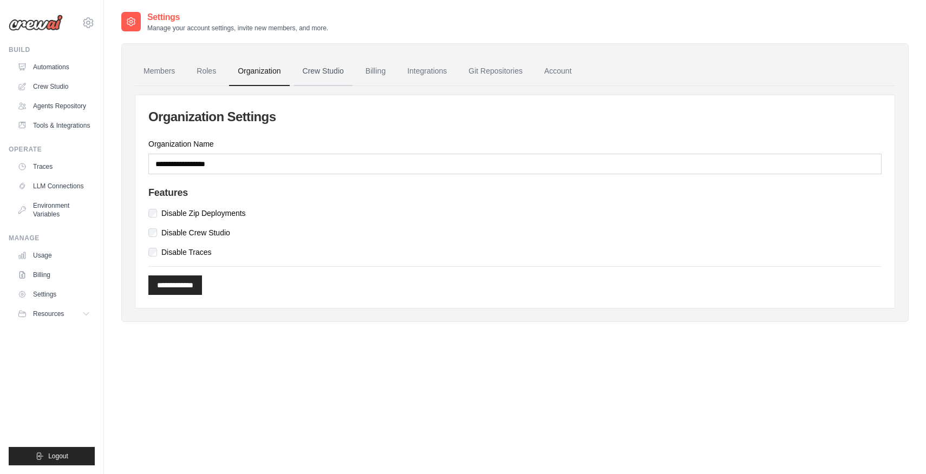
click at [315, 72] on link "Crew Studio" at bounding box center [323, 71] width 58 height 29
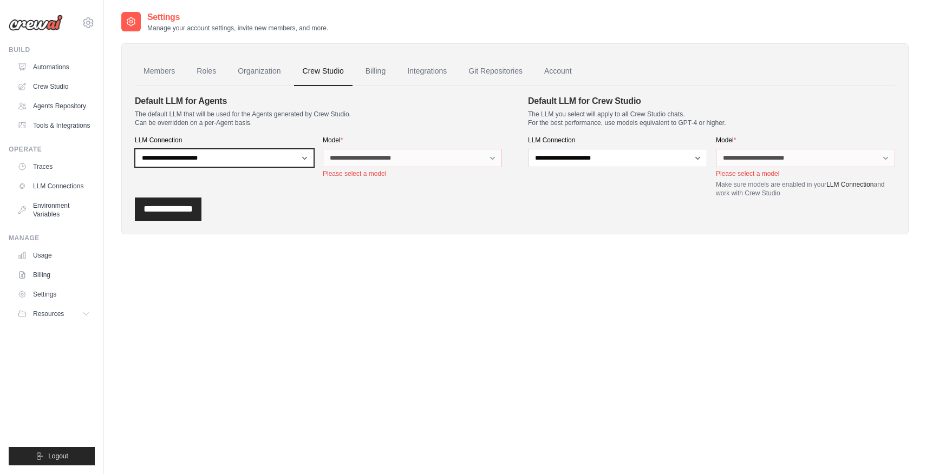
select select "****"
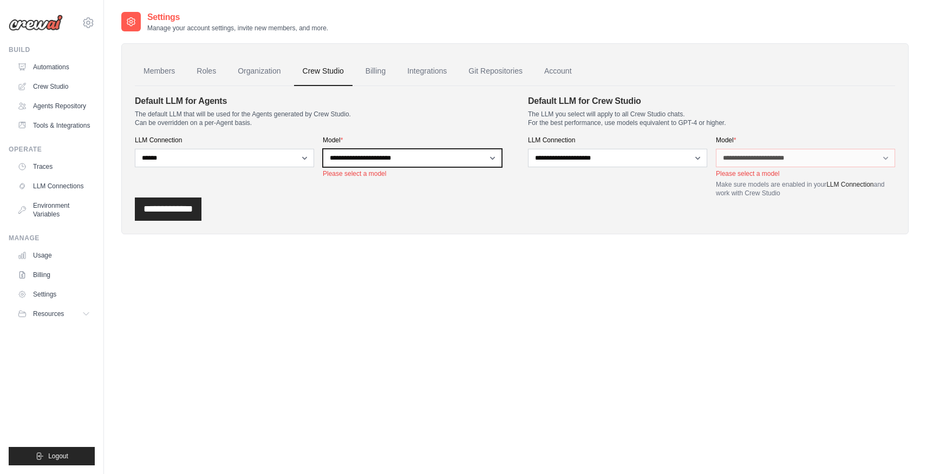
select select "******"
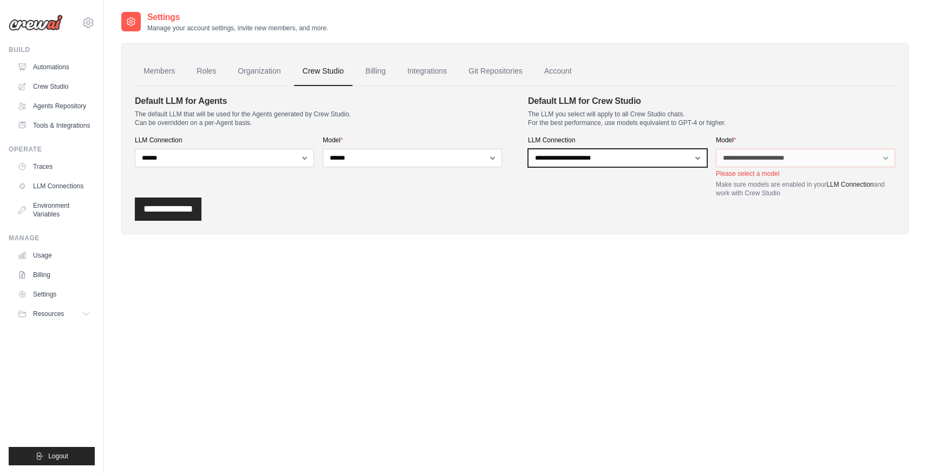
select select "****"
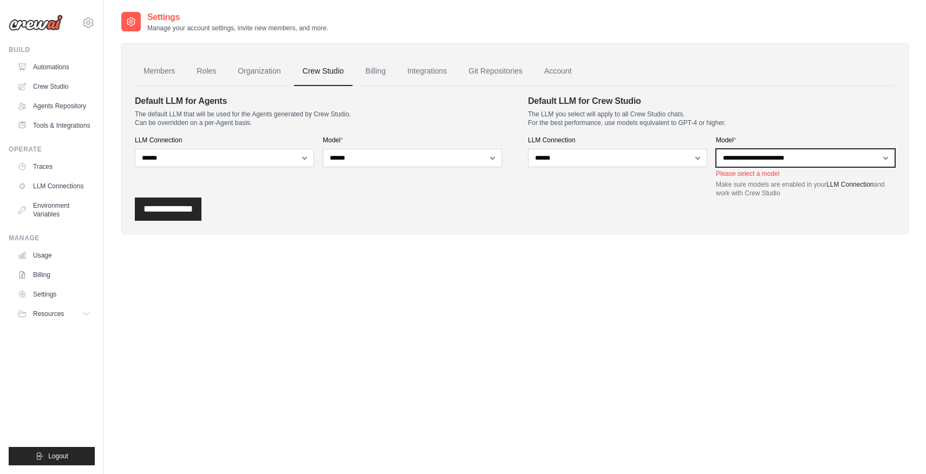
select select "******"
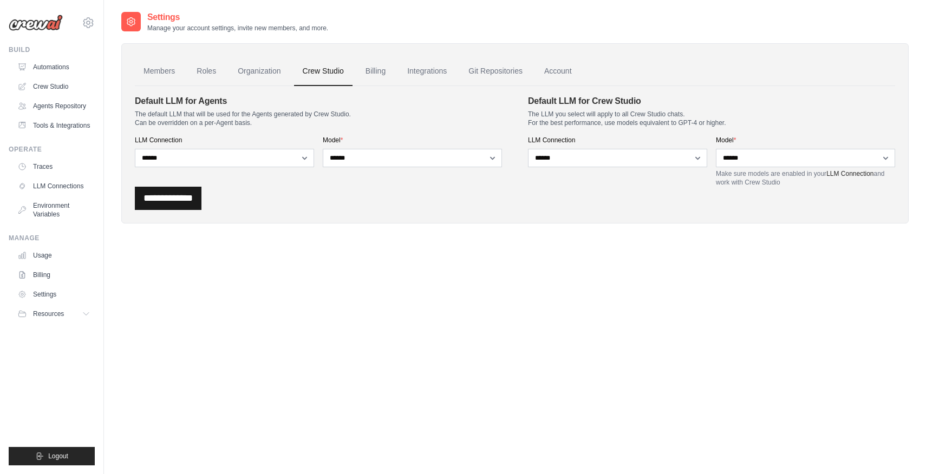
click at [198, 205] on input "**********" at bounding box center [168, 198] width 67 height 23
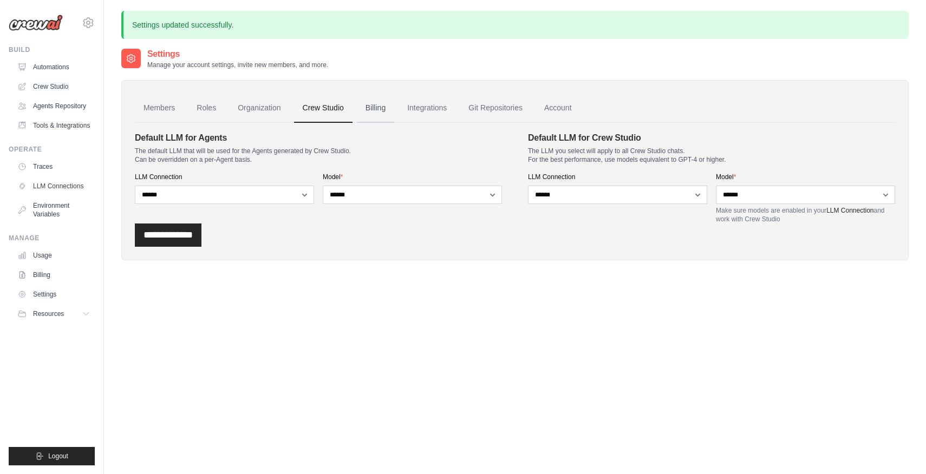
click at [372, 106] on link "Billing" at bounding box center [375, 108] width 37 height 29
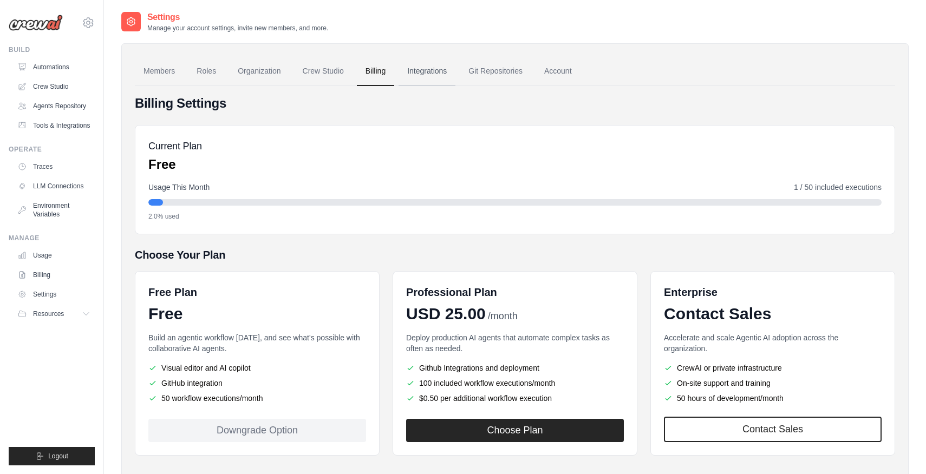
click at [436, 72] on link "Integrations" at bounding box center [426, 71] width 57 height 29
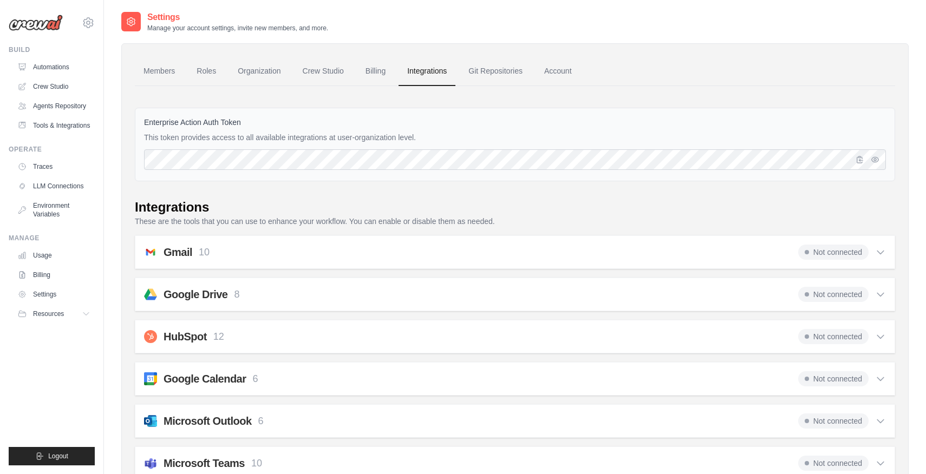
click at [681, 246] on div "Gmail 10 Not connected" at bounding box center [515, 252] width 742 height 15
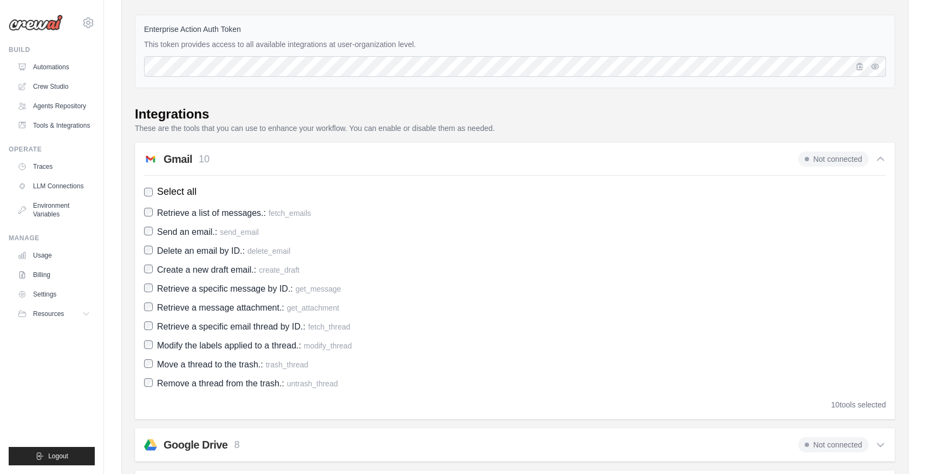
scroll to position [45, 0]
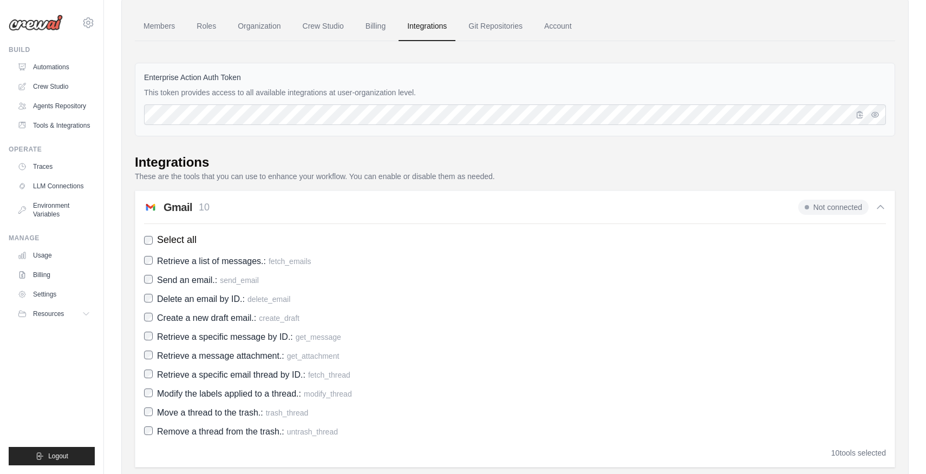
click at [685, 215] on div "Gmail 10 Not connected Select all Retrieve a list of messages.: fetch_emails Se…" at bounding box center [515, 329] width 760 height 277
click at [545, 214] on div "Gmail 10 Not connected" at bounding box center [515, 207] width 742 height 15
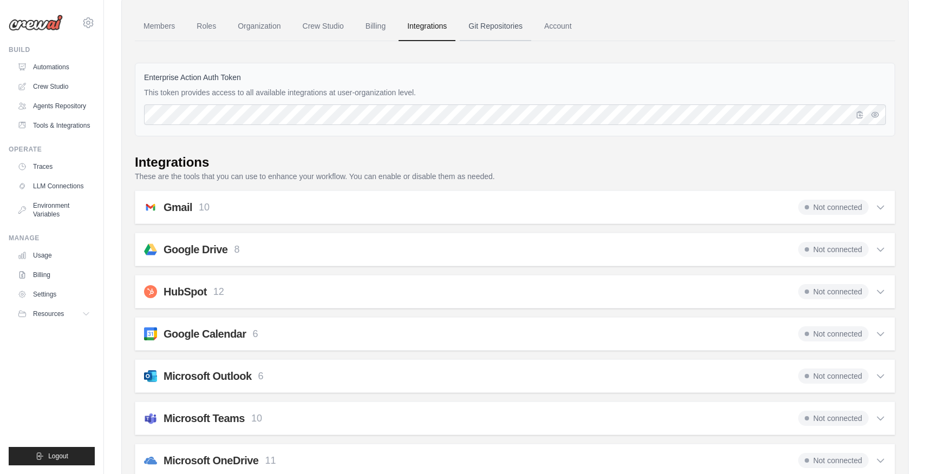
click at [513, 25] on link "Git Repositories" at bounding box center [495, 26] width 71 height 29
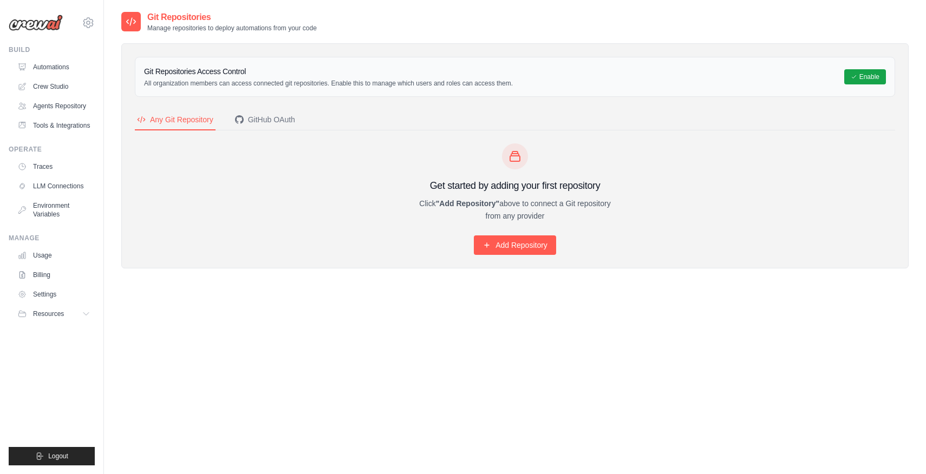
click at [496, 17] on div "Git Repositories Manage repositories to deploy automations from your code" at bounding box center [514, 22] width 787 height 22
click at [426, 161] on div at bounding box center [515, 156] width 208 height 26
click at [838, 60] on div "Git Repositories Access Control All organization members can access connected g…" at bounding box center [515, 77] width 760 height 40
click at [858, 76] on button "Enable" at bounding box center [865, 76] width 42 height 15
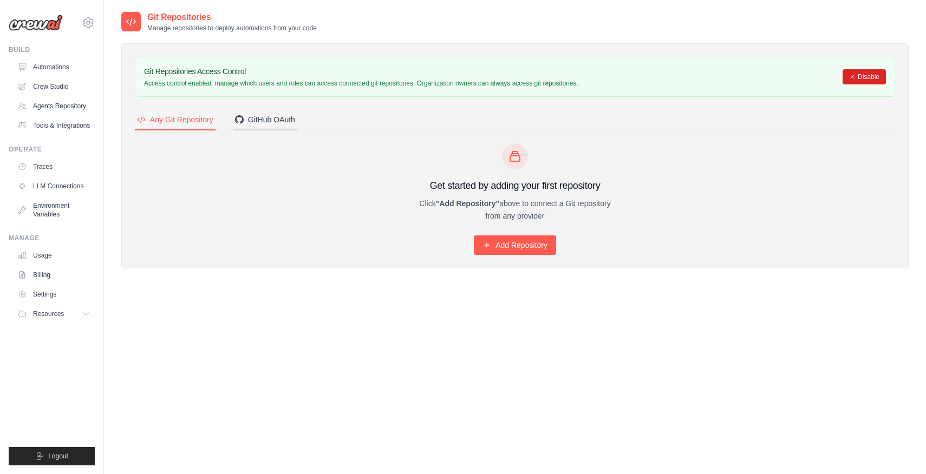
click at [276, 121] on div "GitHub OAuth" at bounding box center [265, 119] width 60 height 11
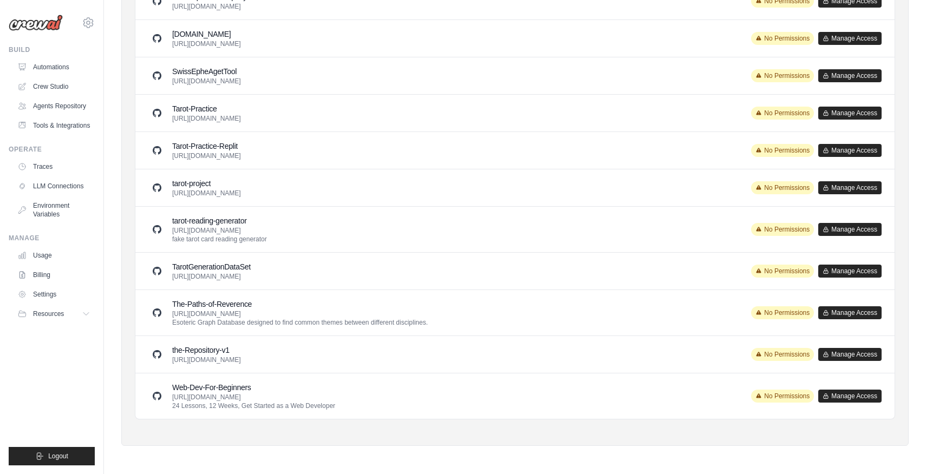
scroll to position [2549, 0]
click at [836, 355] on button "Manage Access" at bounding box center [849, 354] width 63 height 13
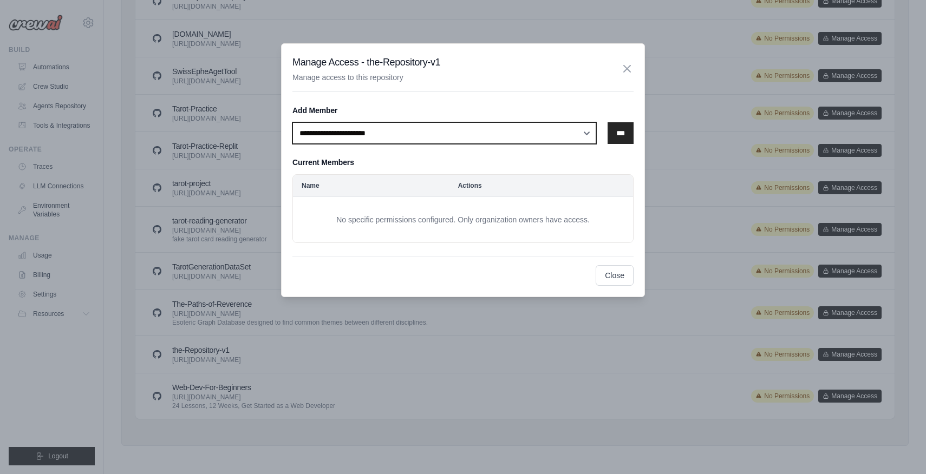
select select "******"
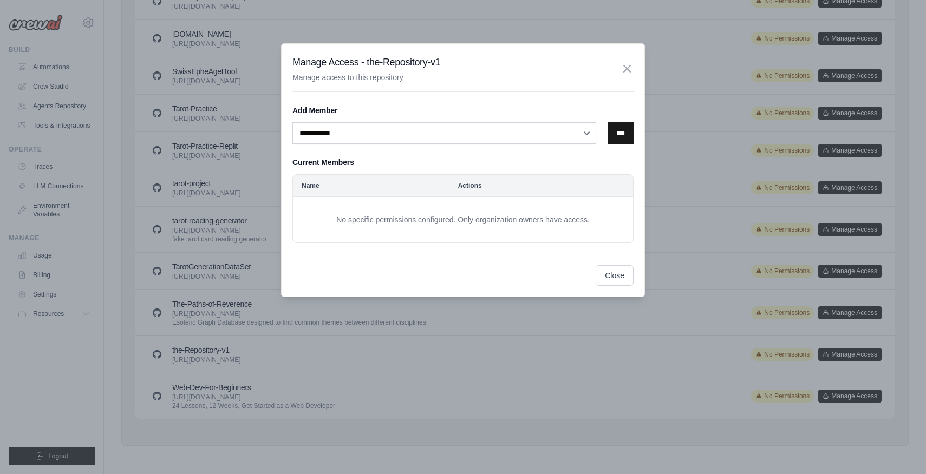
click at [619, 137] on input "***" at bounding box center [620, 133] width 26 height 22
select select
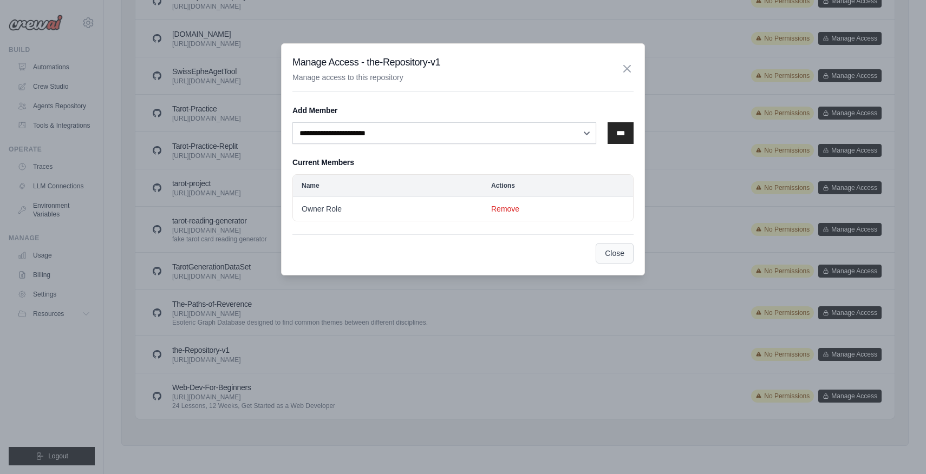
click at [609, 245] on button "Close" at bounding box center [614, 253] width 38 height 21
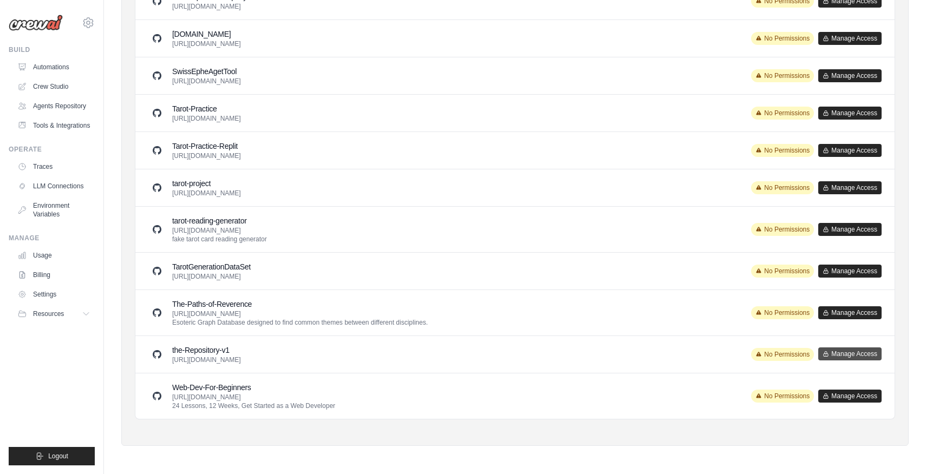
click at [837, 355] on button "Manage Access" at bounding box center [849, 354] width 63 height 13
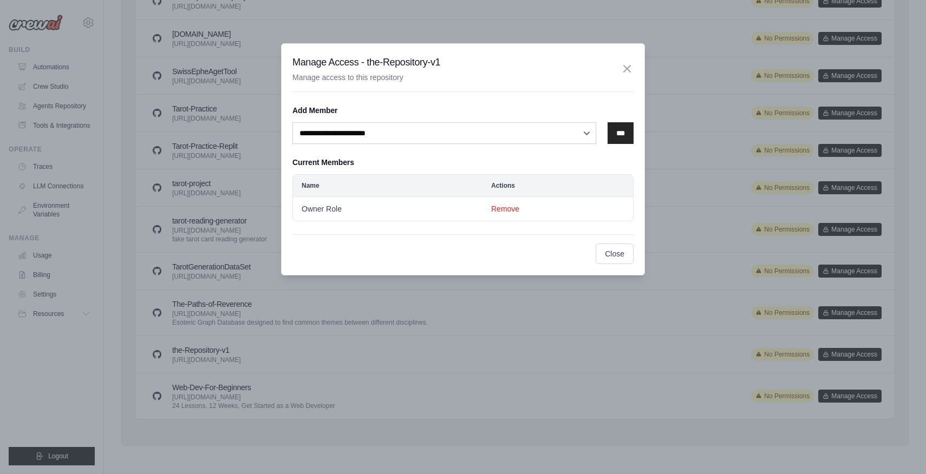
click at [548, 345] on div "**********" at bounding box center [463, 237] width 926 height 474
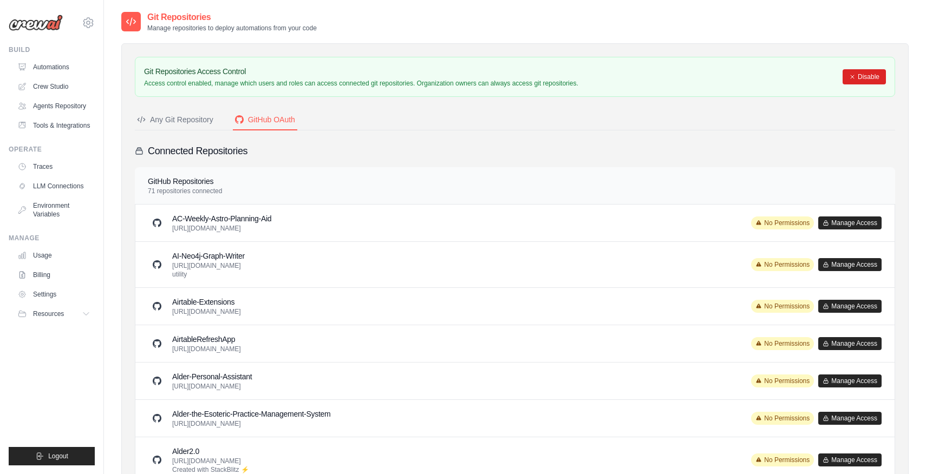
scroll to position [0, 0]
click at [208, 119] on div "Any Git Repository" at bounding box center [175, 119] width 76 height 11
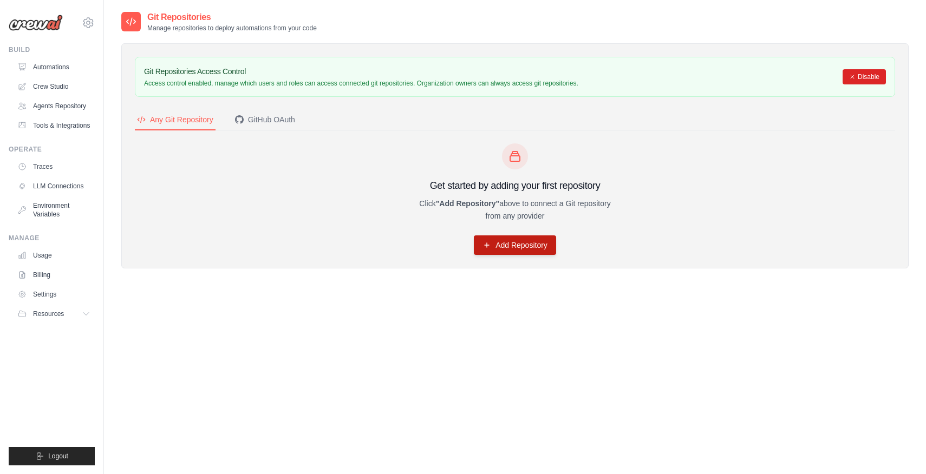
click at [514, 244] on link "Add Repository" at bounding box center [515, 244] width 82 height 19
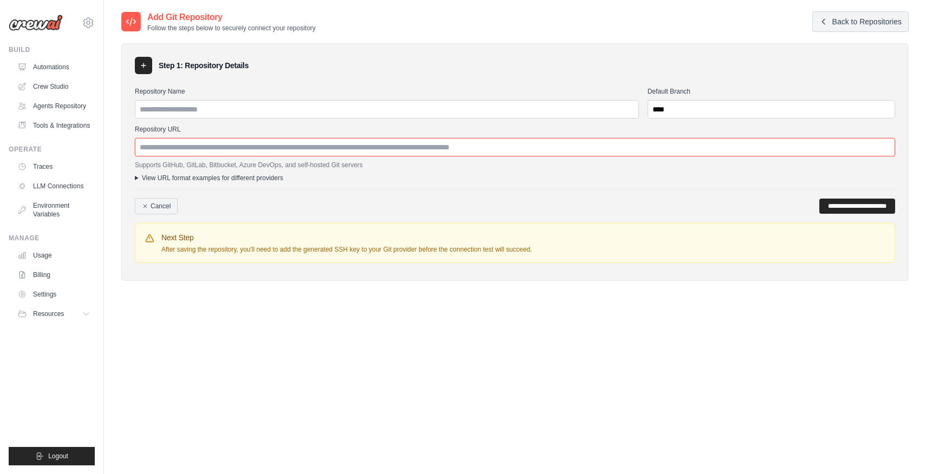
click at [391, 144] on input "Repository URL" at bounding box center [515, 147] width 760 height 18
paste input "**********"
type input "**********"
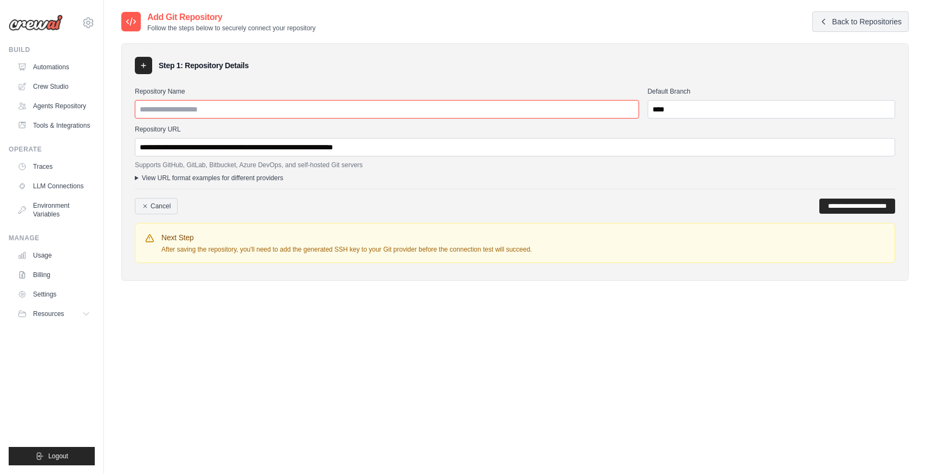
click at [382, 104] on input "Repository Name" at bounding box center [387, 109] width 504 height 18
type input "**********"
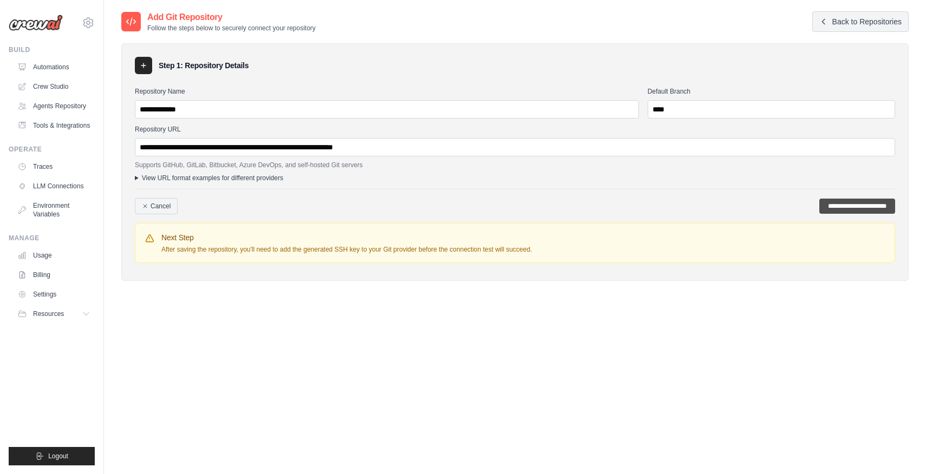
click at [856, 206] on input "**********" at bounding box center [857, 206] width 76 height 15
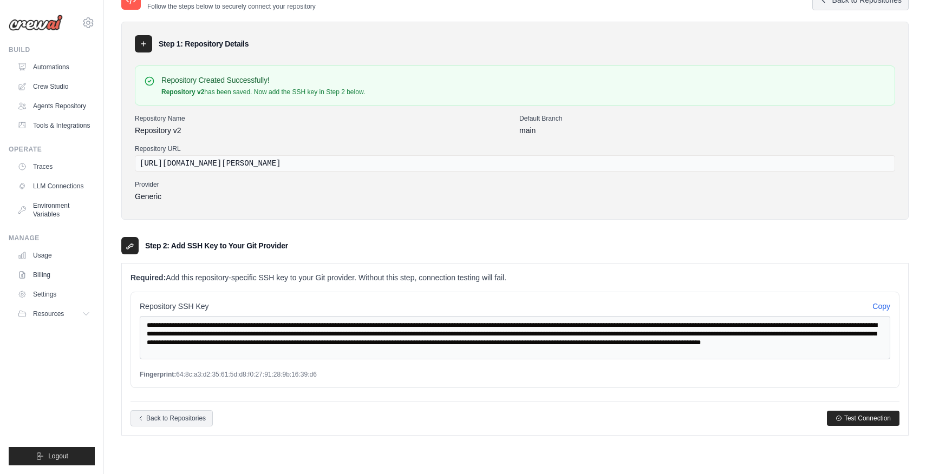
scroll to position [58, 0]
click at [883, 303] on button "Copy" at bounding box center [881, 305] width 18 height 11
